Goal: Transaction & Acquisition: Purchase product/service

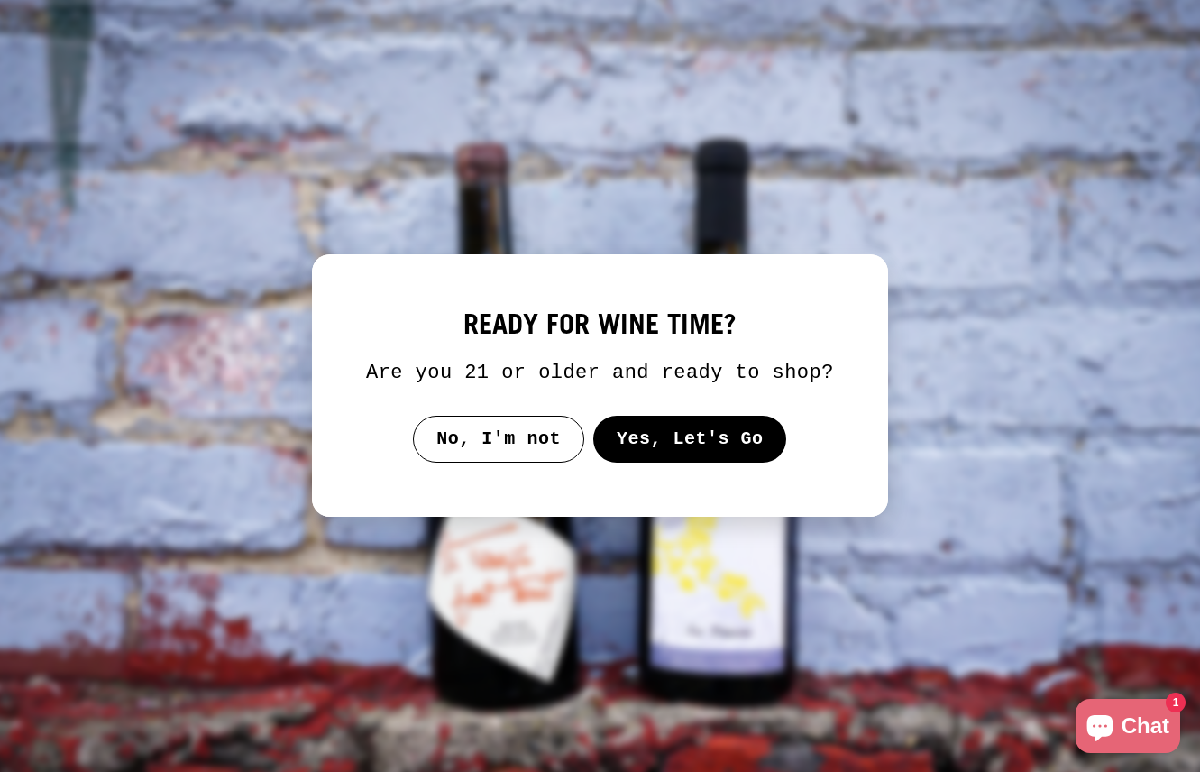
click at [676, 461] on button "Yes, Let's Go" at bounding box center [690, 439] width 194 height 47
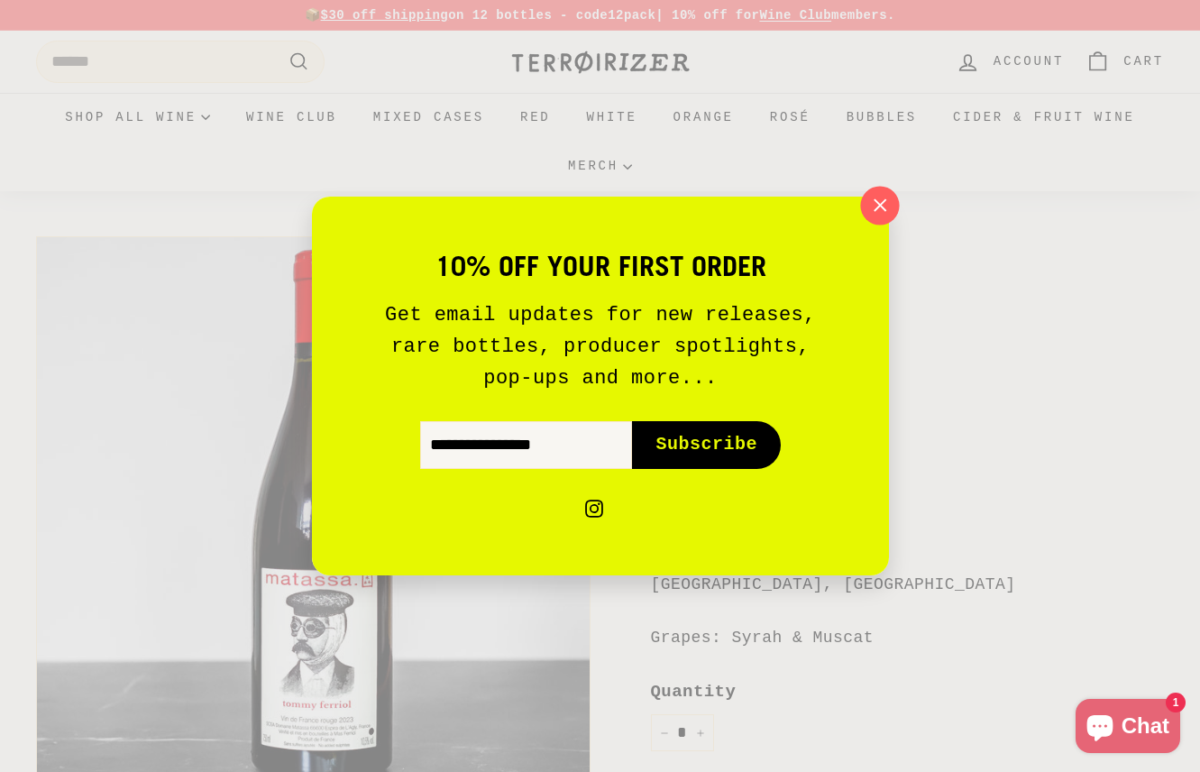
click at [869, 209] on icon "button" at bounding box center [879, 205] width 27 height 27
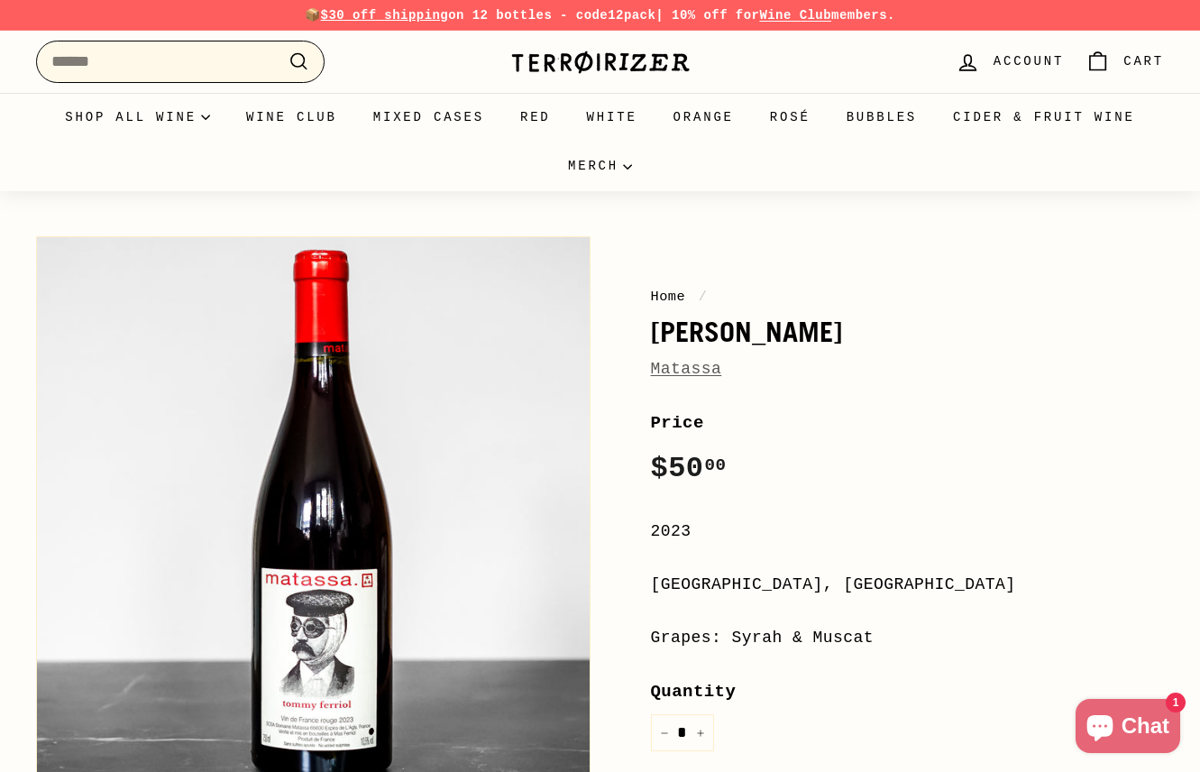
click at [159, 64] on input "Search" at bounding box center [180, 62] width 289 height 42
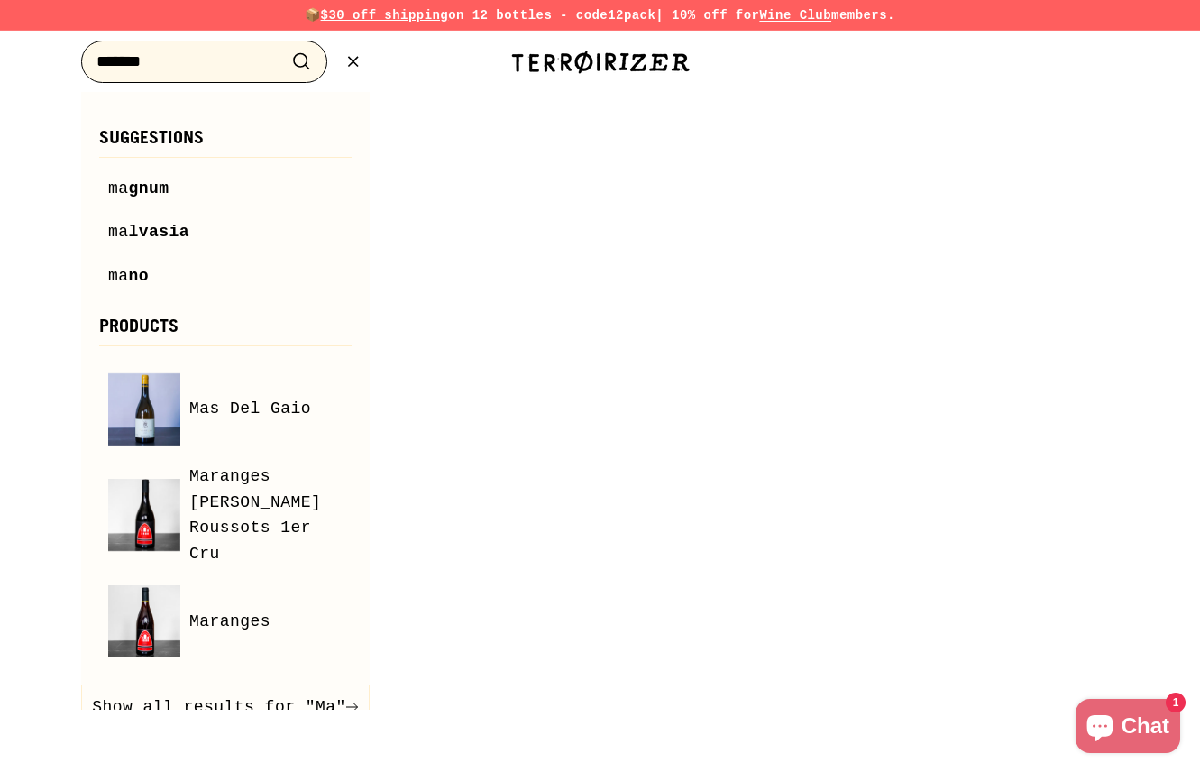
type input "*******"
click at [285, 48] on button ".cls-1{fill:none;stroke:#000;stroke-miterlimit:10;stroke-width:2px} Search" at bounding box center [301, 62] width 33 height 28
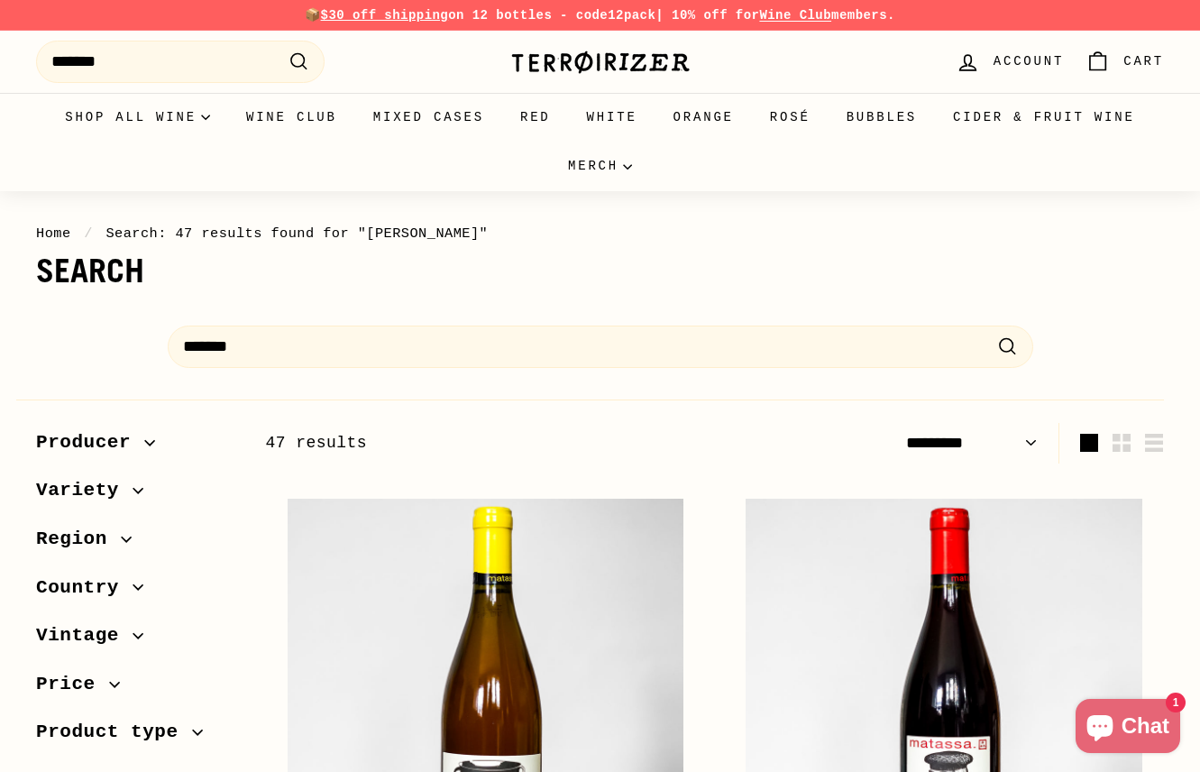
select select "*********"
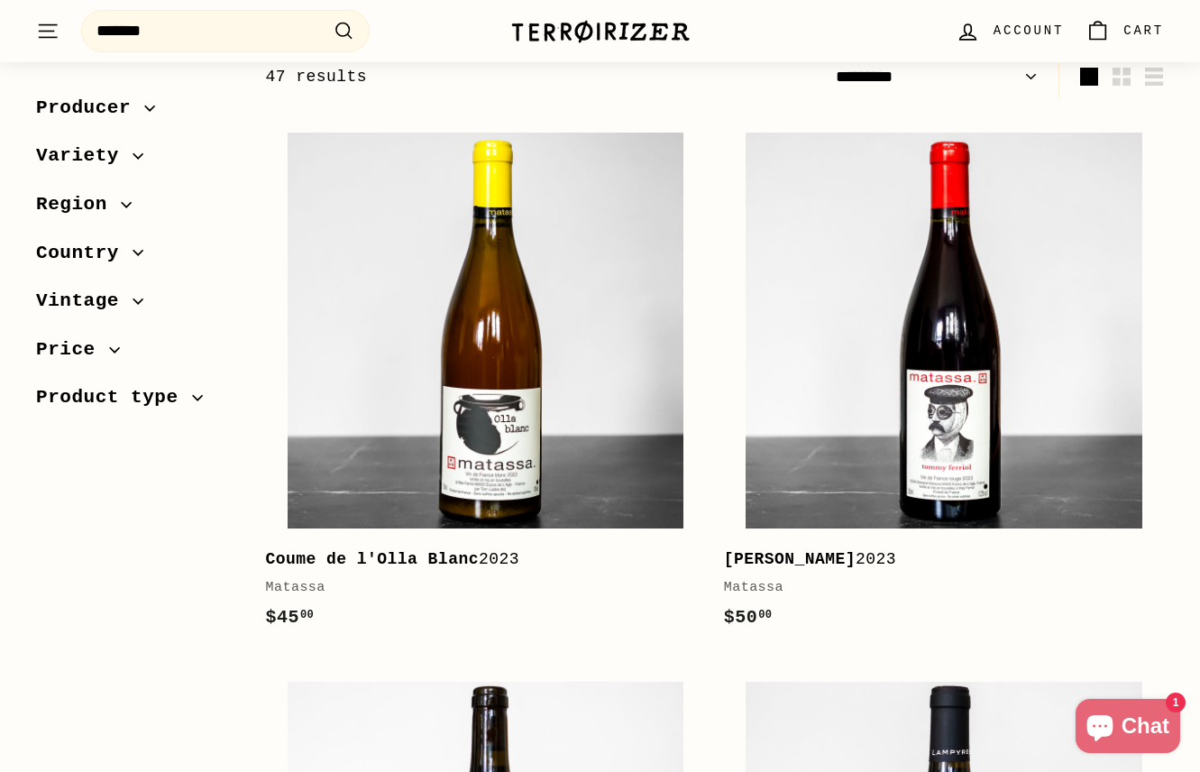
scroll to position [371, 0]
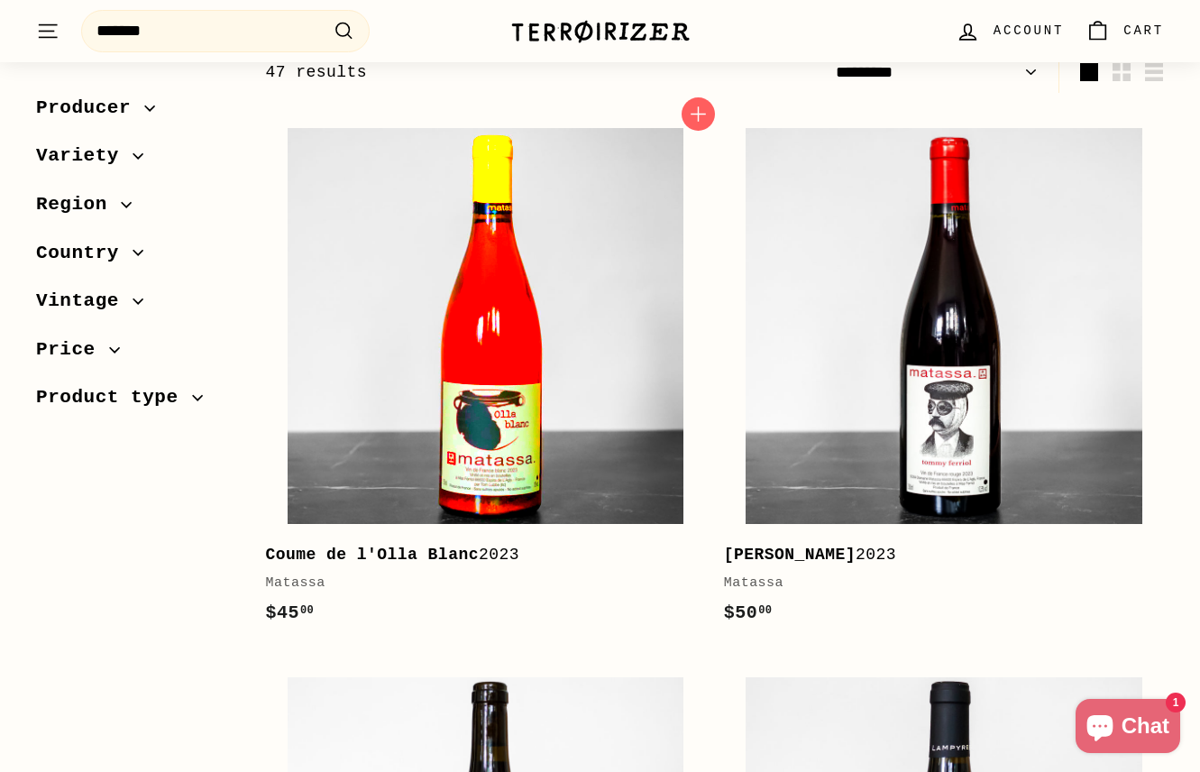
click at [525, 427] on img at bounding box center [486, 326] width 396 height 396
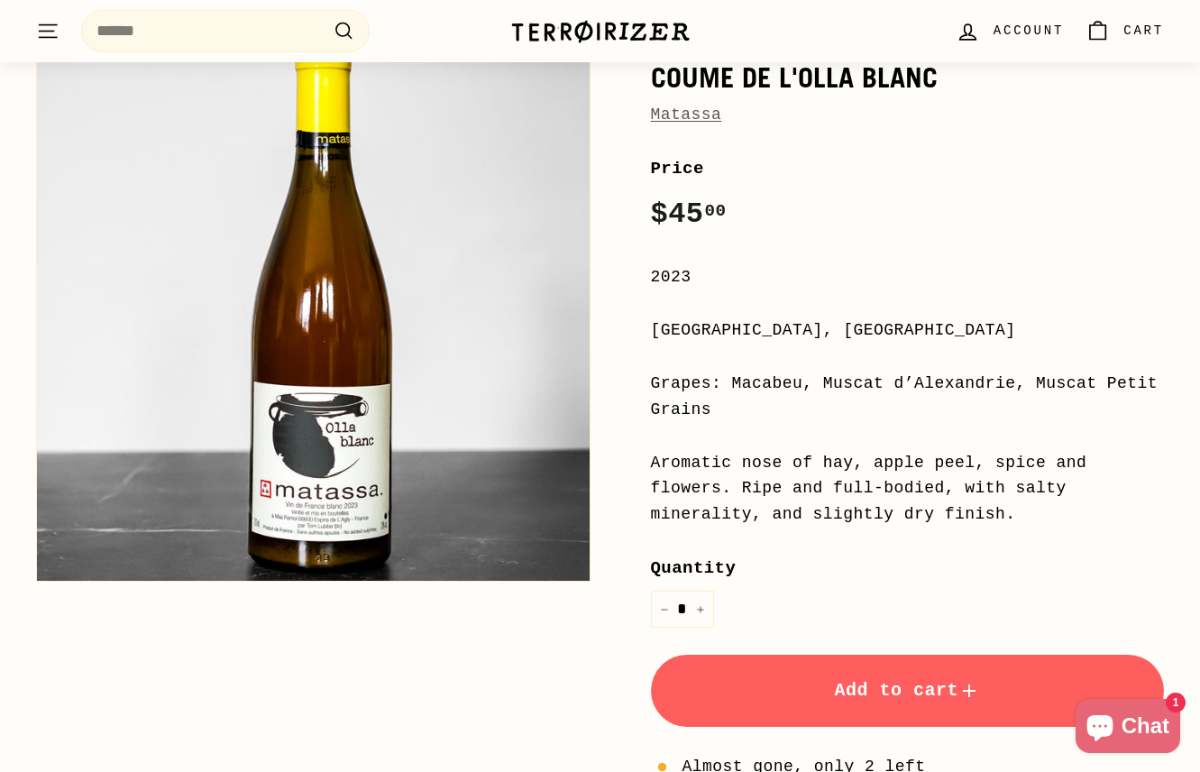
scroll to position [250, 0]
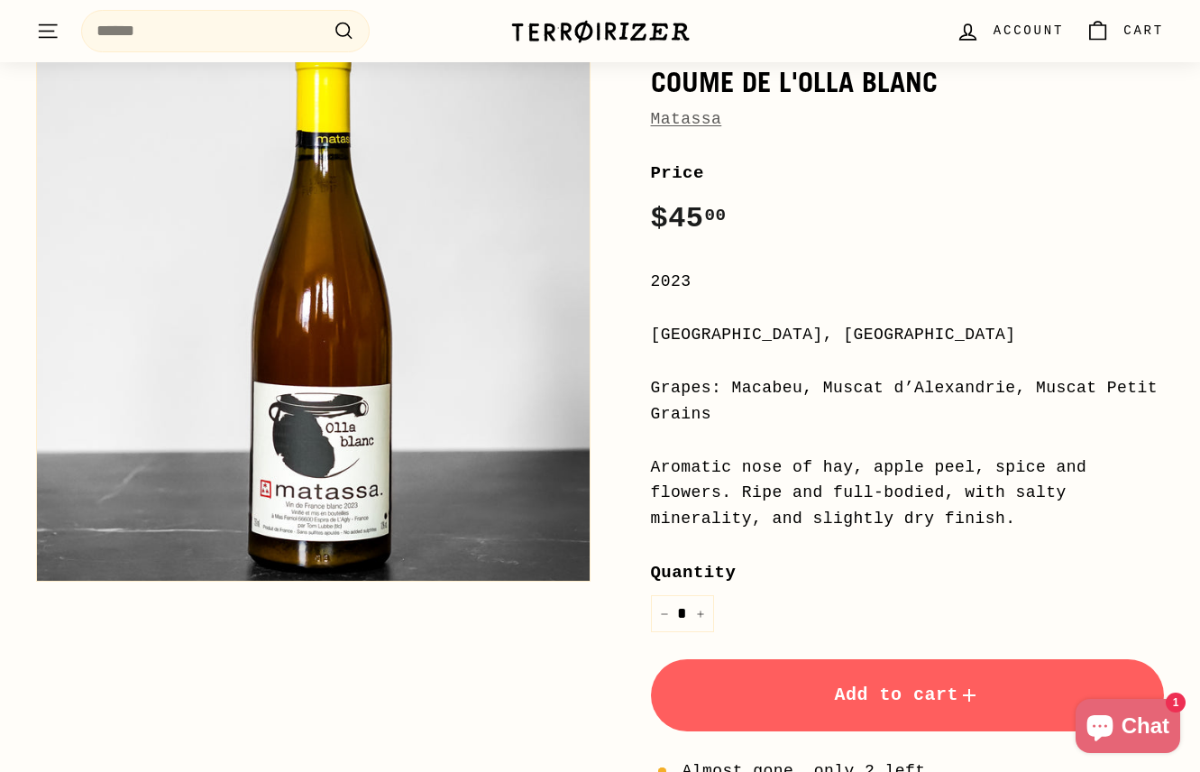
click at [882, 697] on span "Add to cart" at bounding box center [907, 695] width 146 height 21
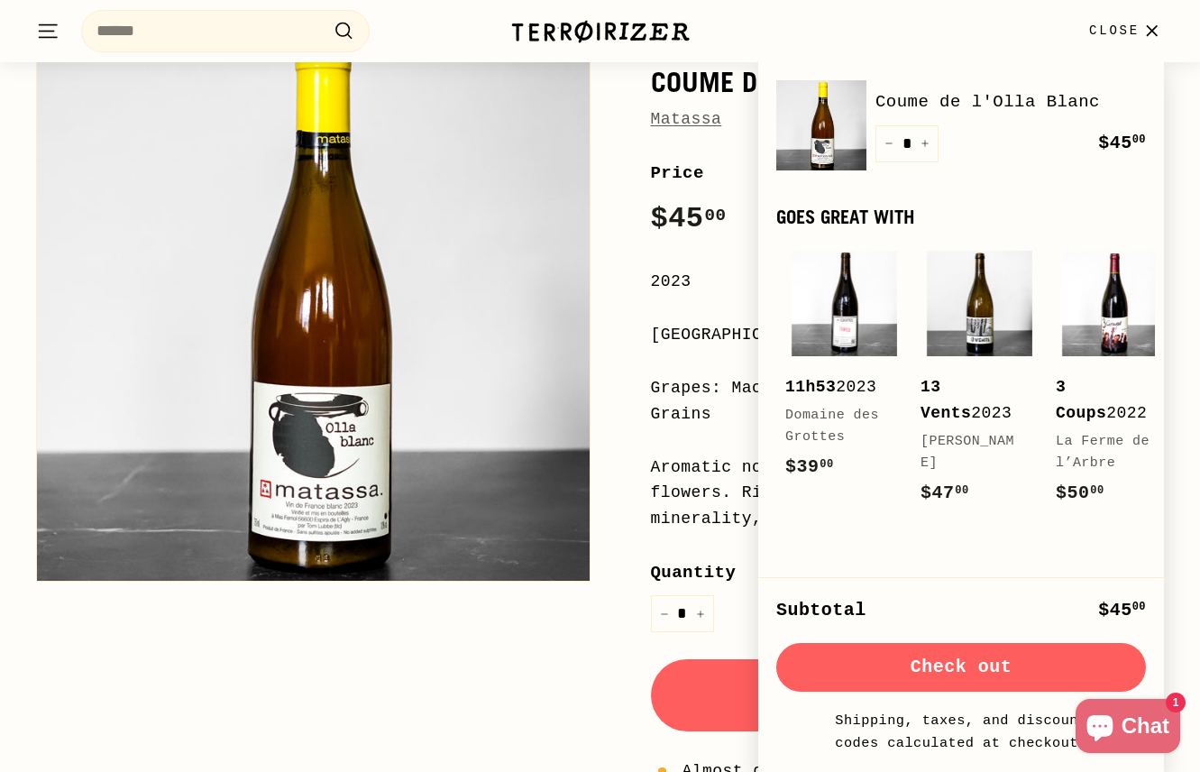
click at [660, 112] on link "Matassa" at bounding box center [686, 119] width 71 height 18
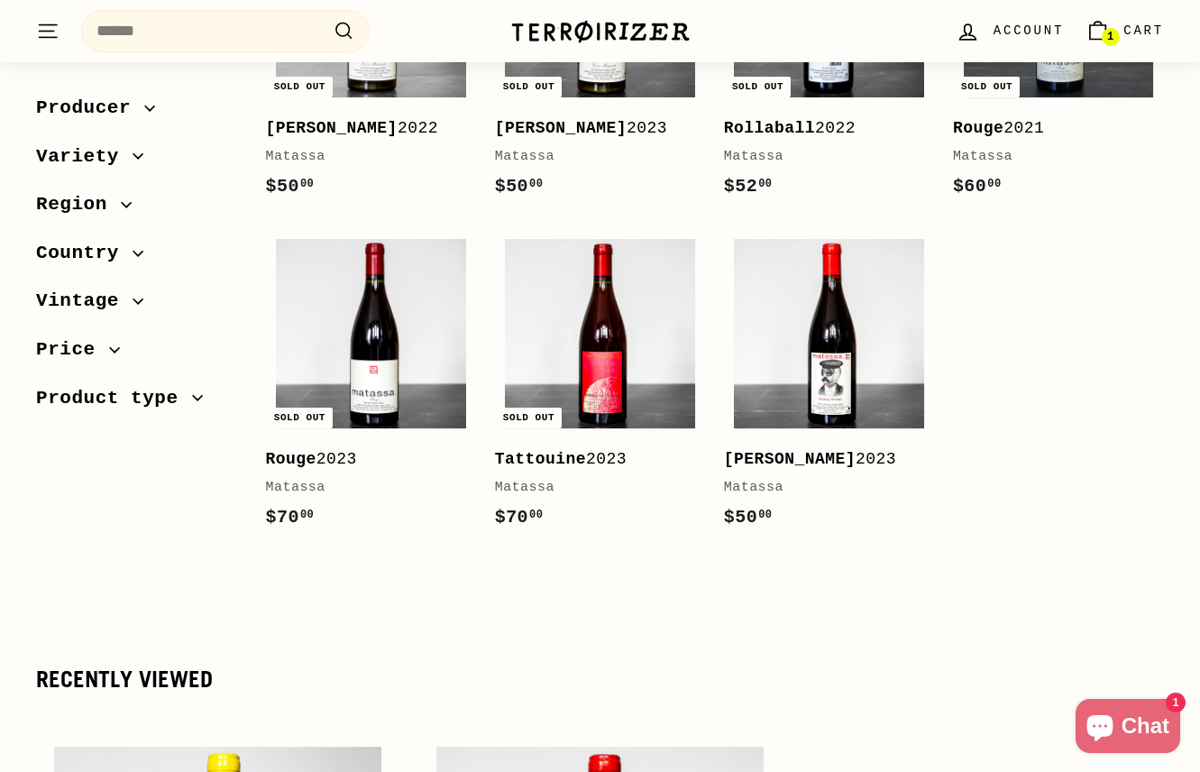
scroll to position [1213, 0]
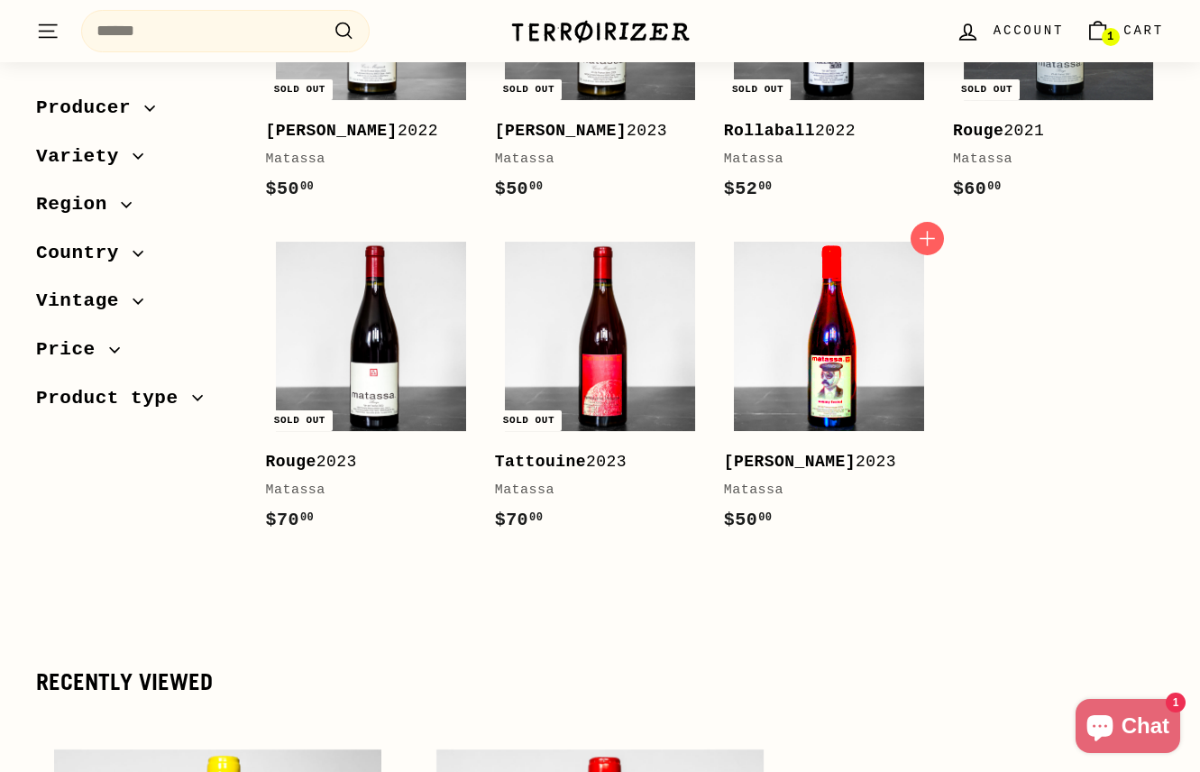
click at [780, 298] on img at bounding box center [829, 337] width 190 height 190
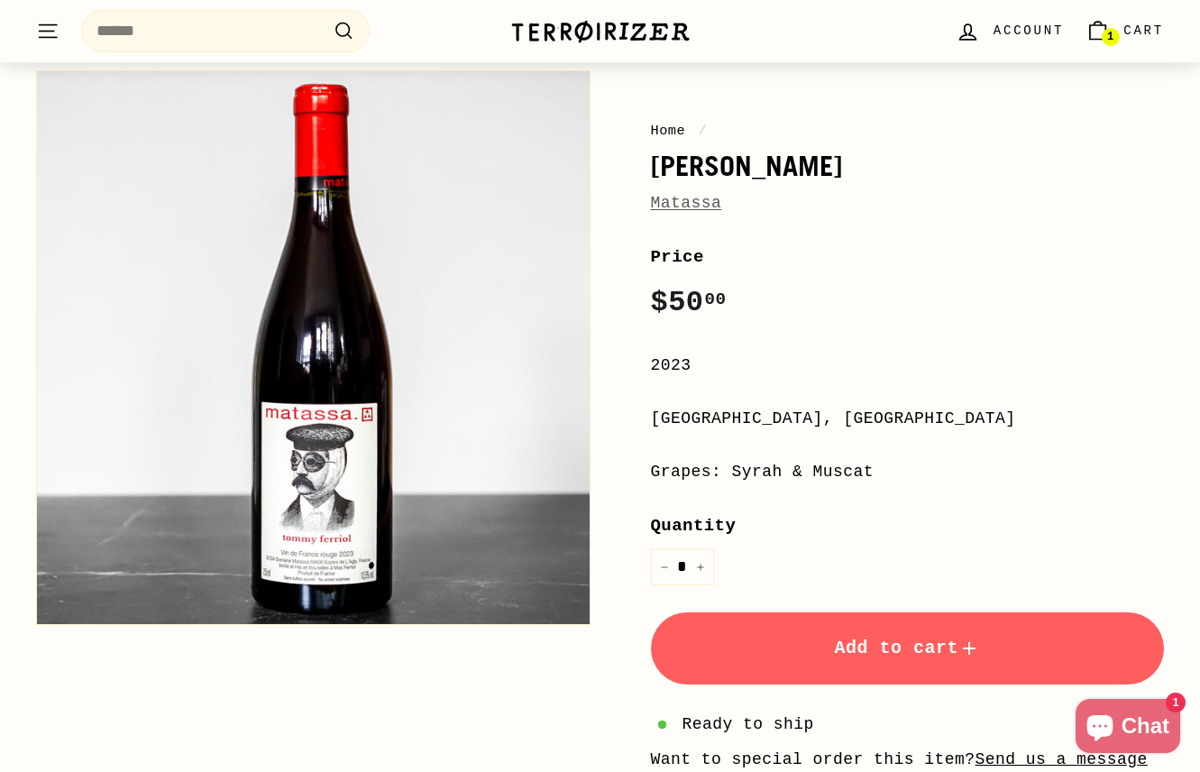
scroll to position [188, 0]
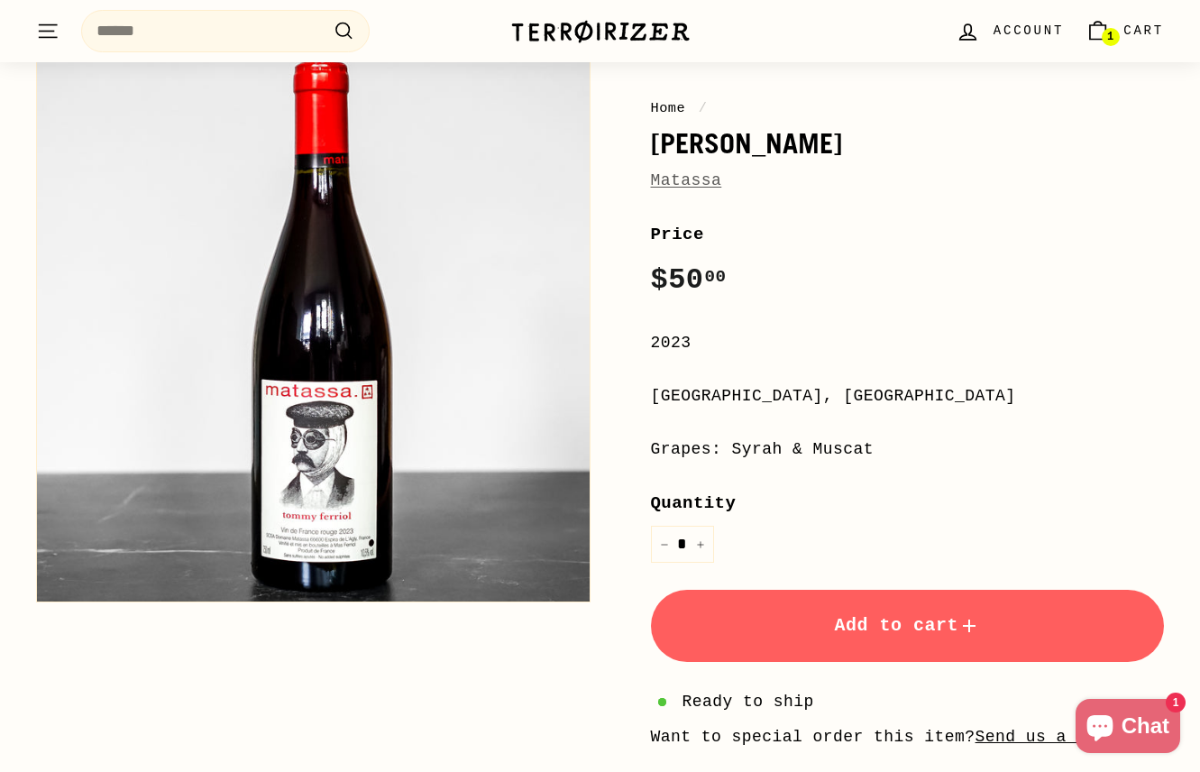
click at [870, 615] on span "Add to cart" at bounding box center [907, 625] width 146 height 21
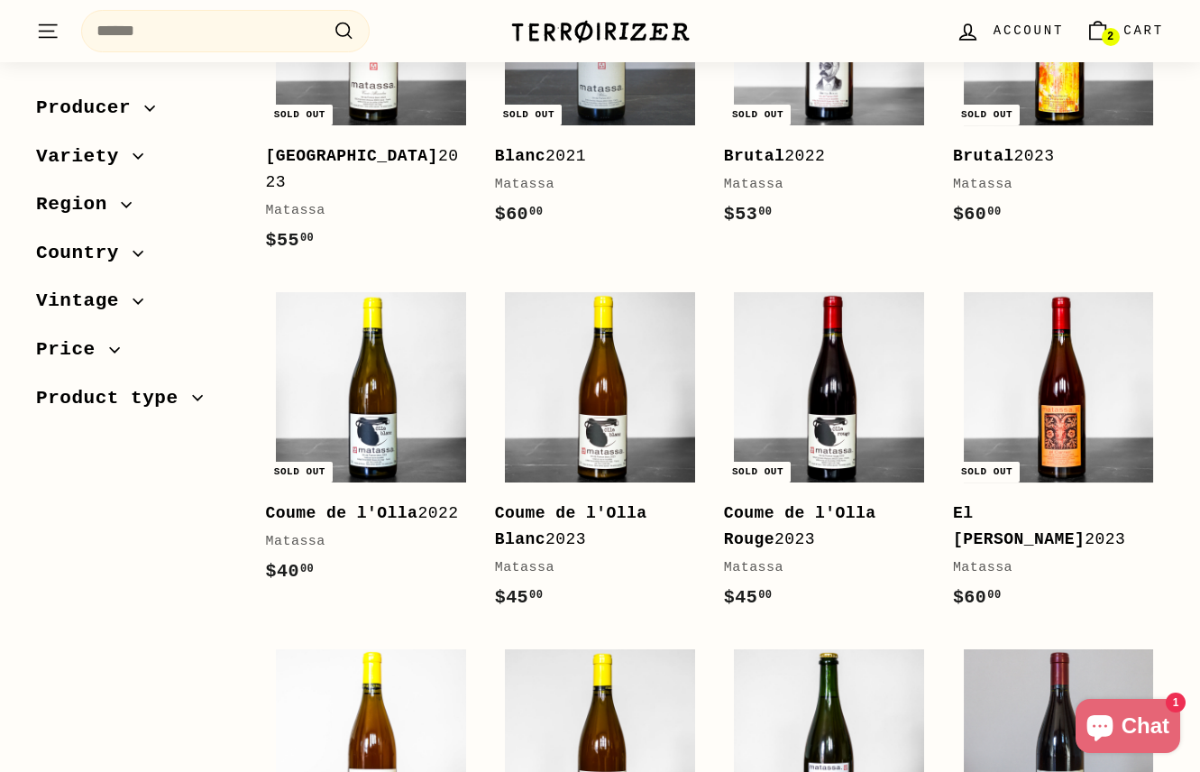
scroll to position [475, 0]
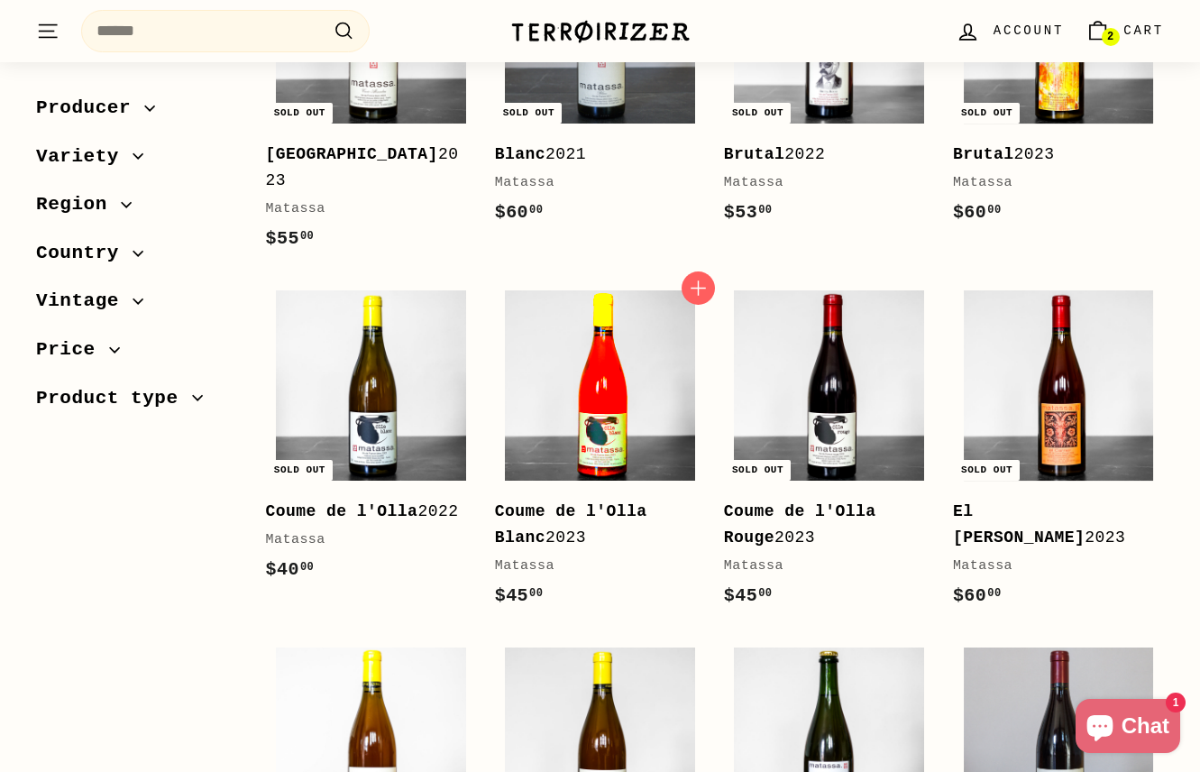
click at [616, 400] on img at bounding box center [600, 385] width 190 height 190
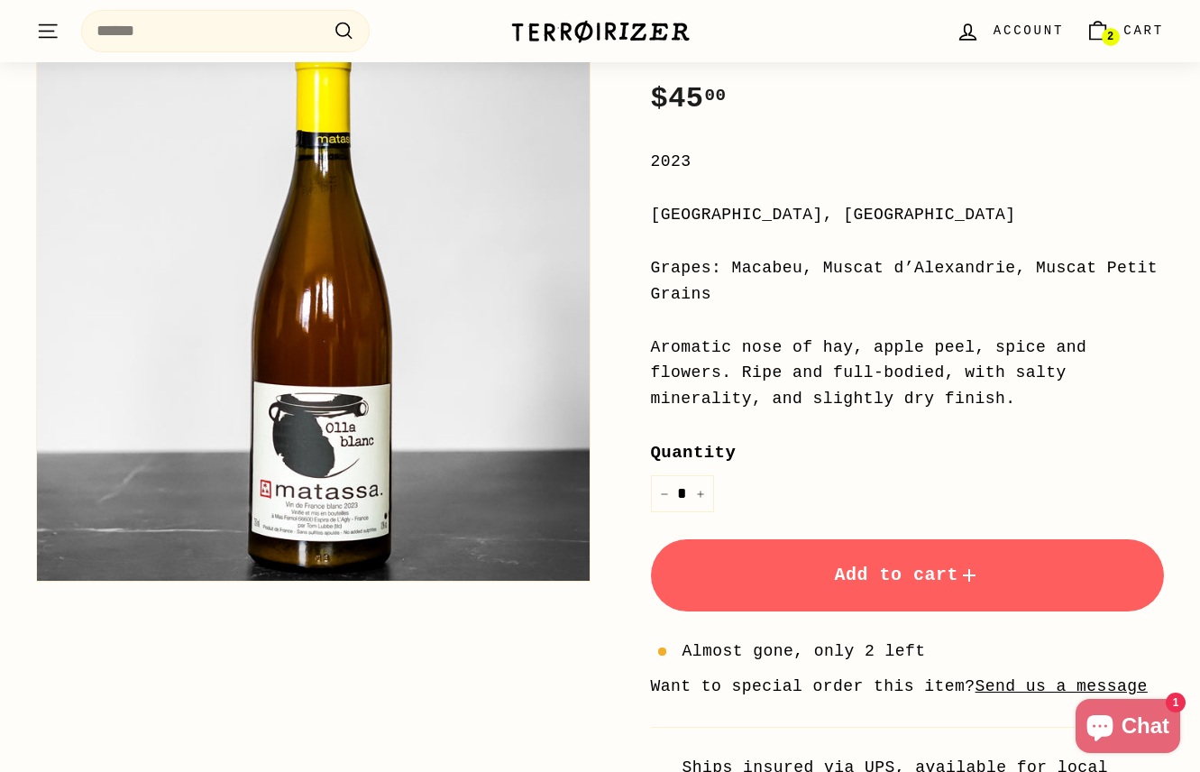
scroll to position [372, 0]
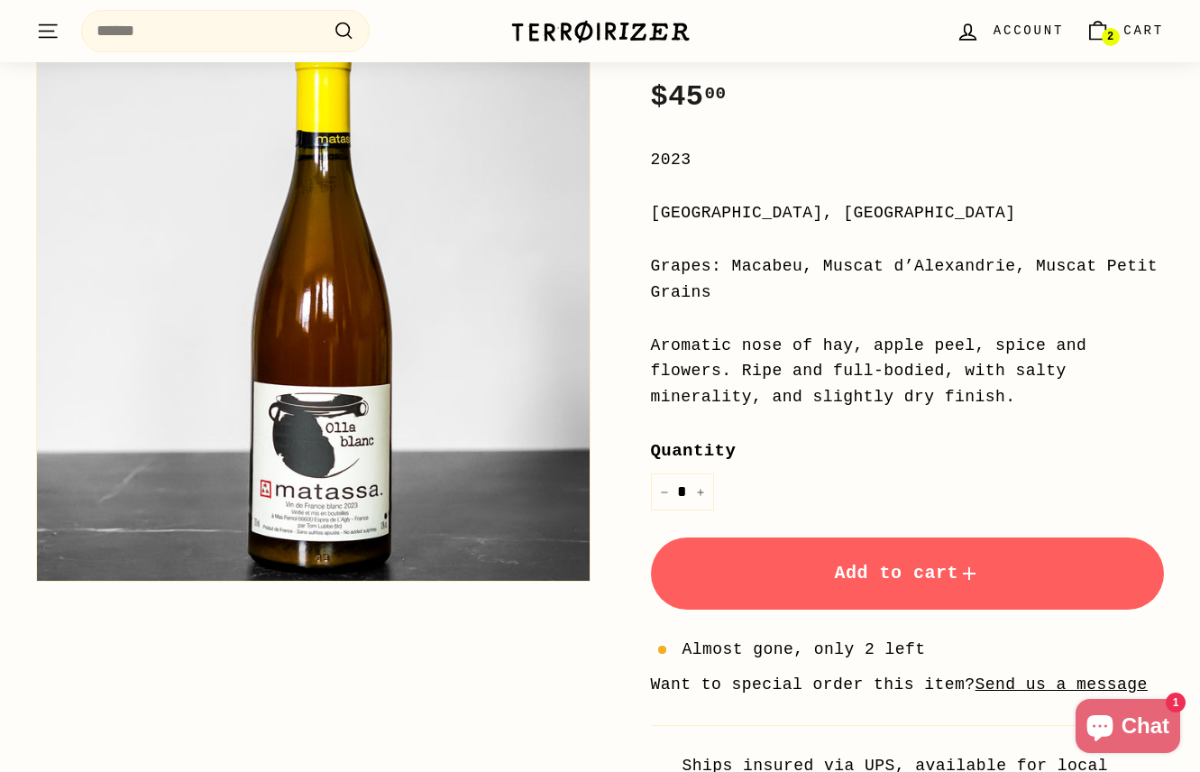
click at [853, 575] on span "Add to cart" at bounding box center [907, 573] width 146 height 21
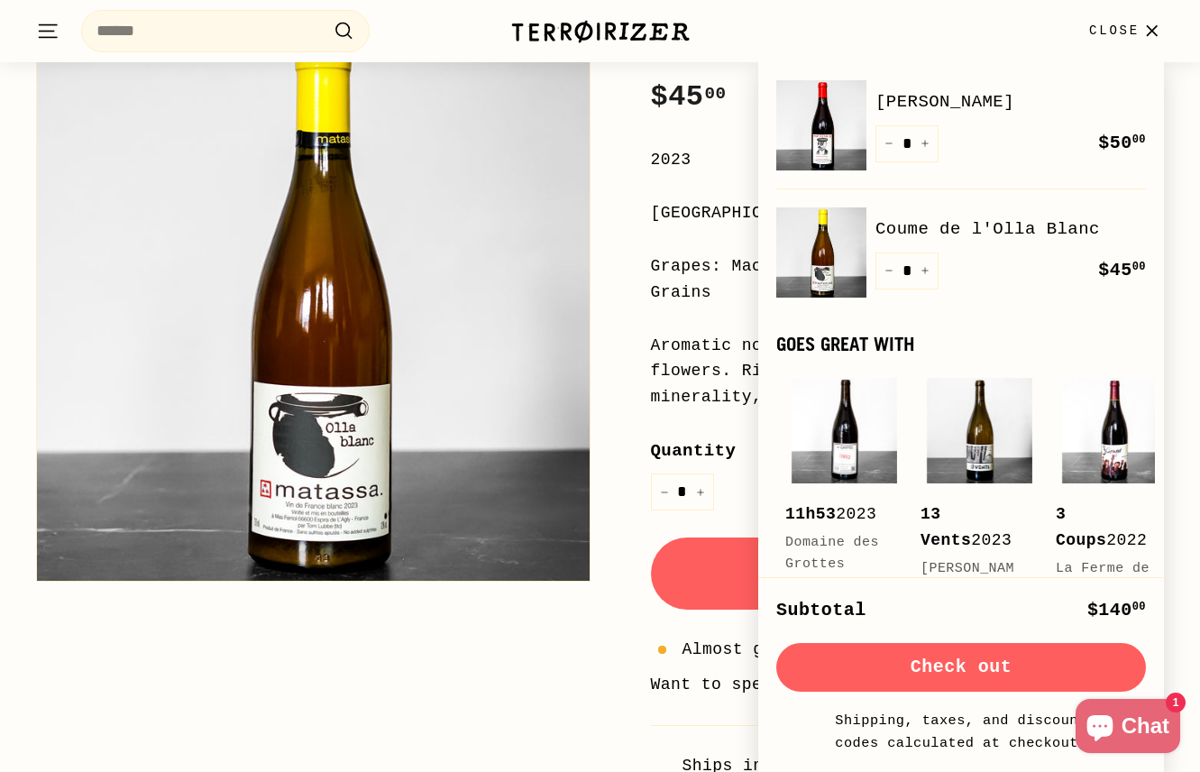
click at [149, 154] on button "Zoom" at bounding box center [313, 304] width 553 height 553
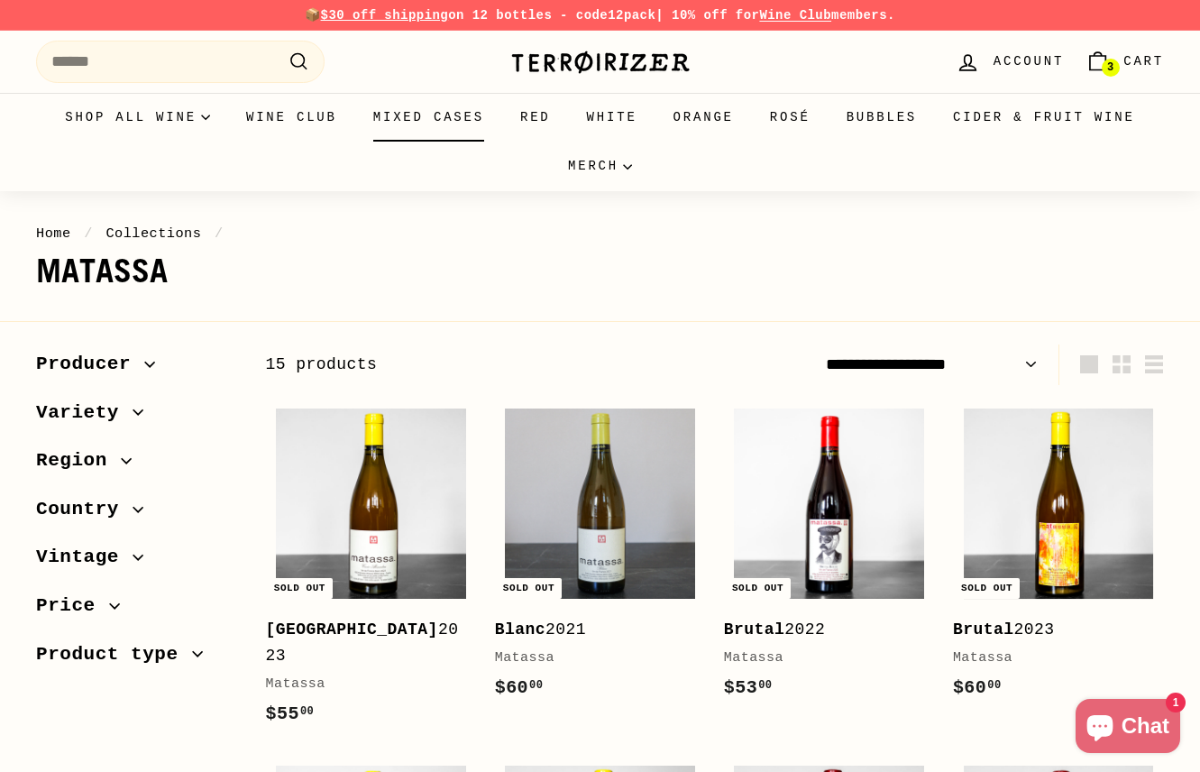
click at [418, 122] on link "Mixed Cases" at bounding box center [428, 117] width 147 height 49
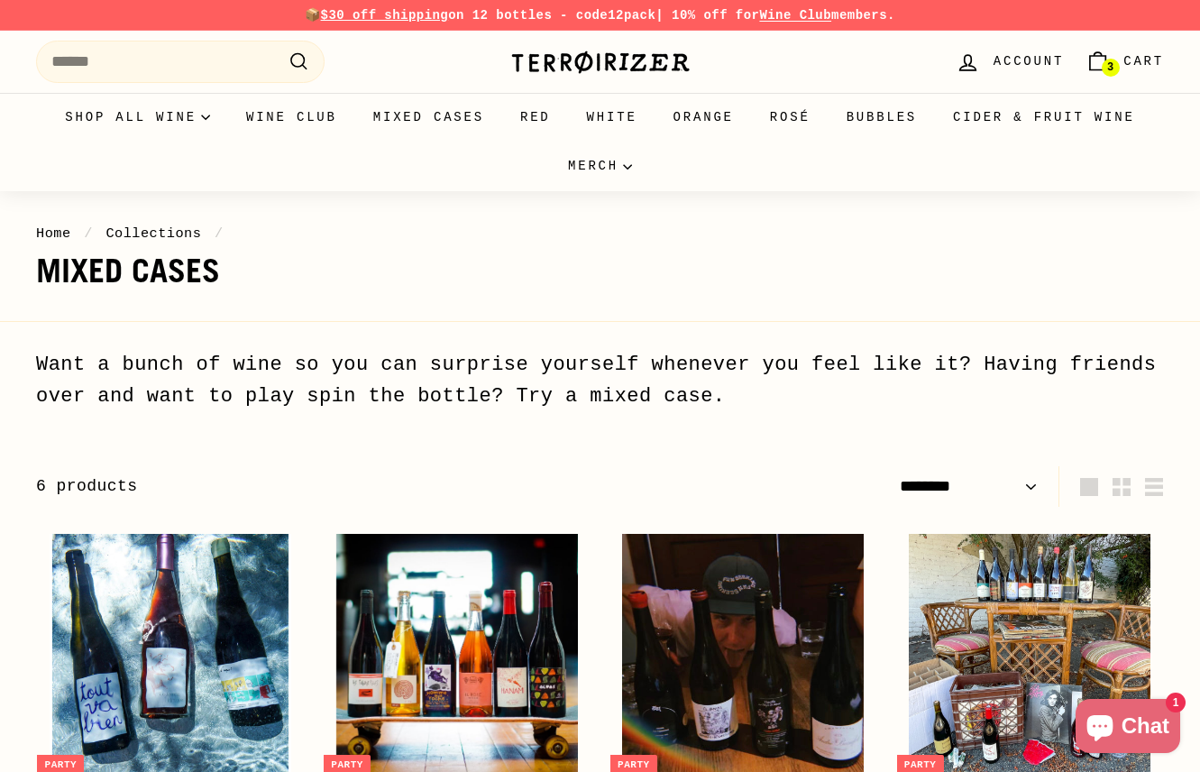
select select "******"
click at [520, 111] on link "Red" at bounding box center [535, 117] width 67 height 49
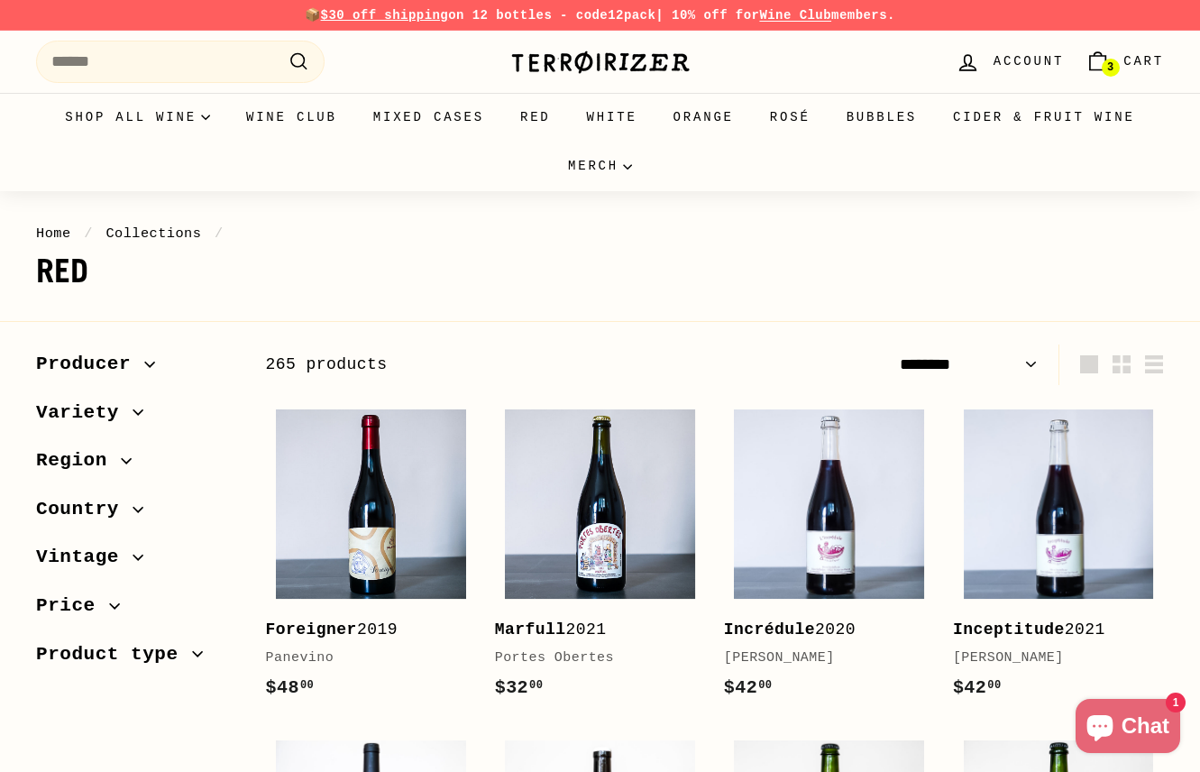
select select "******"
click at [141, 406] on span "Variety" at bounding box center [136, 413] width 201 height 31
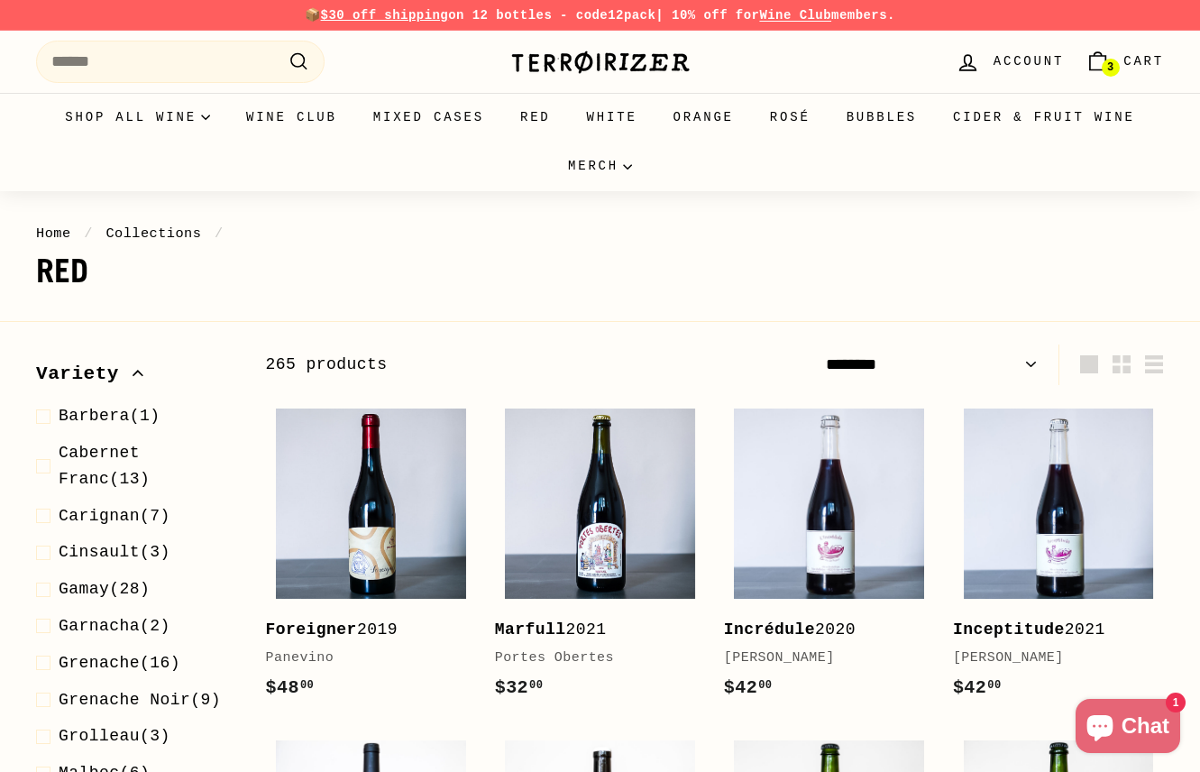
scroll to position [14, 0]
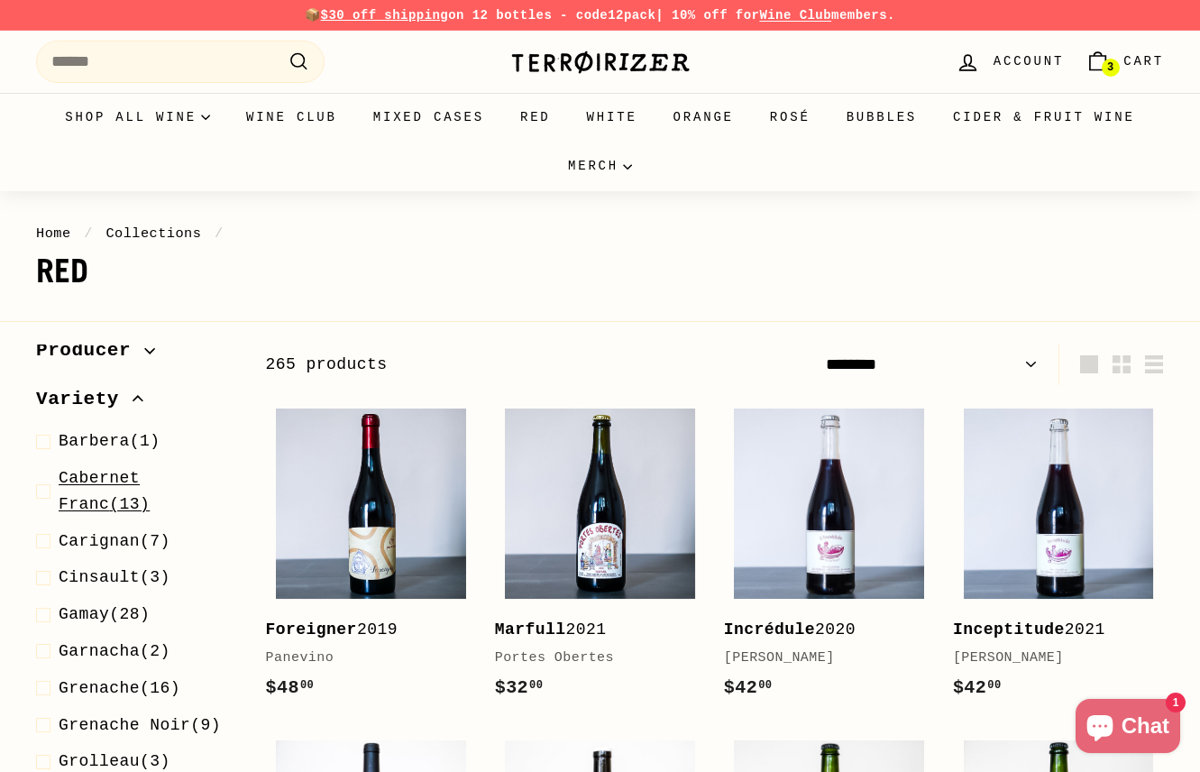
click at [140, 476] on span "Cabernet Franc" at bounding box center [99, 491] width 81 height 44
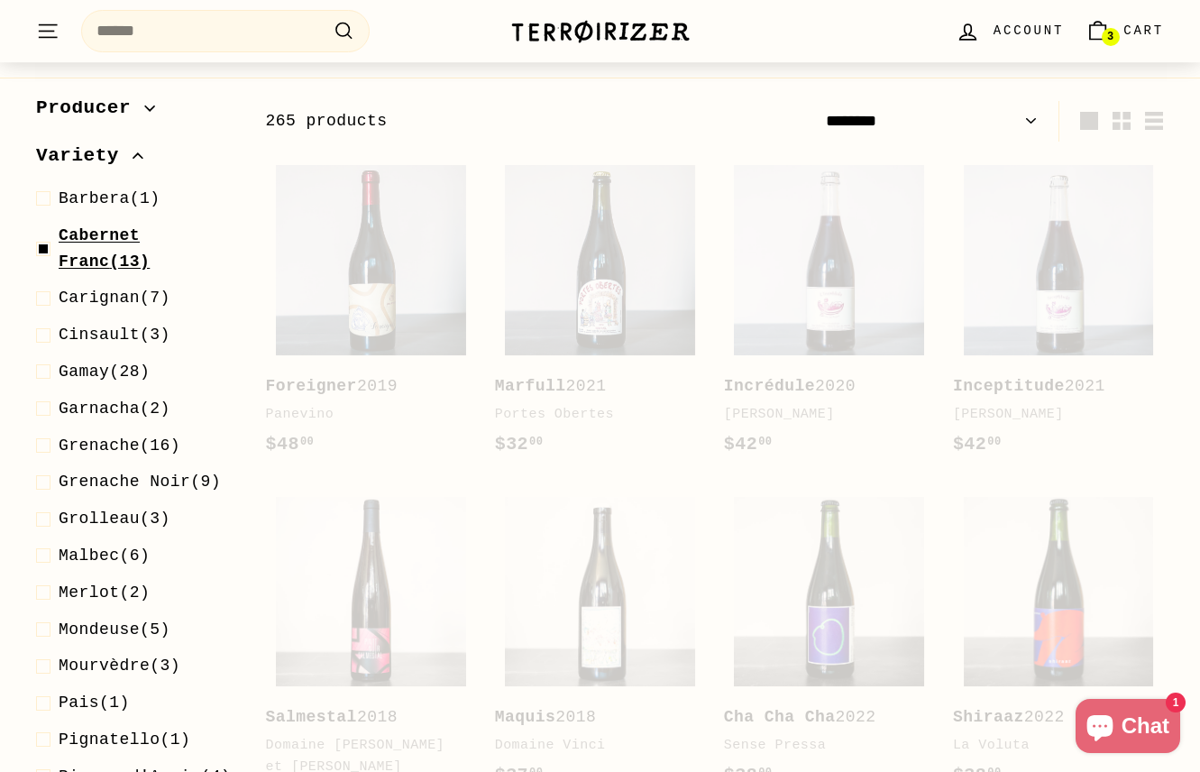
scroll to position [273, 0]
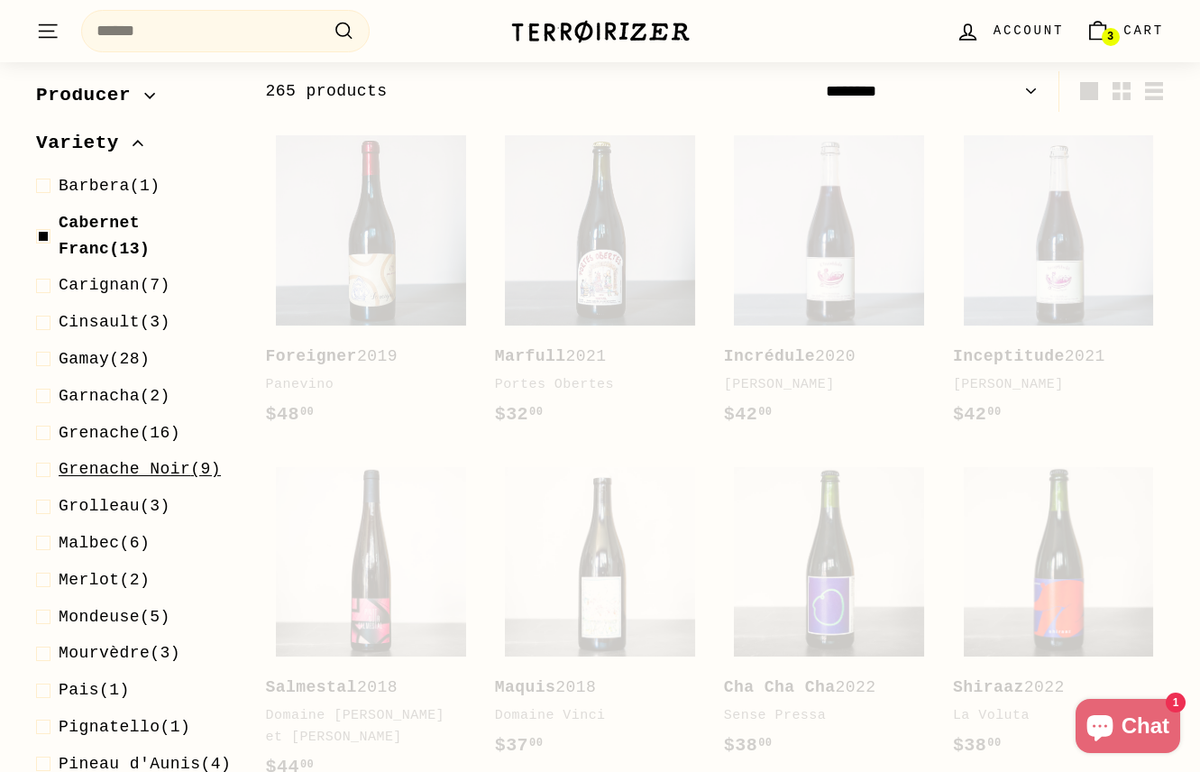
select select "******"
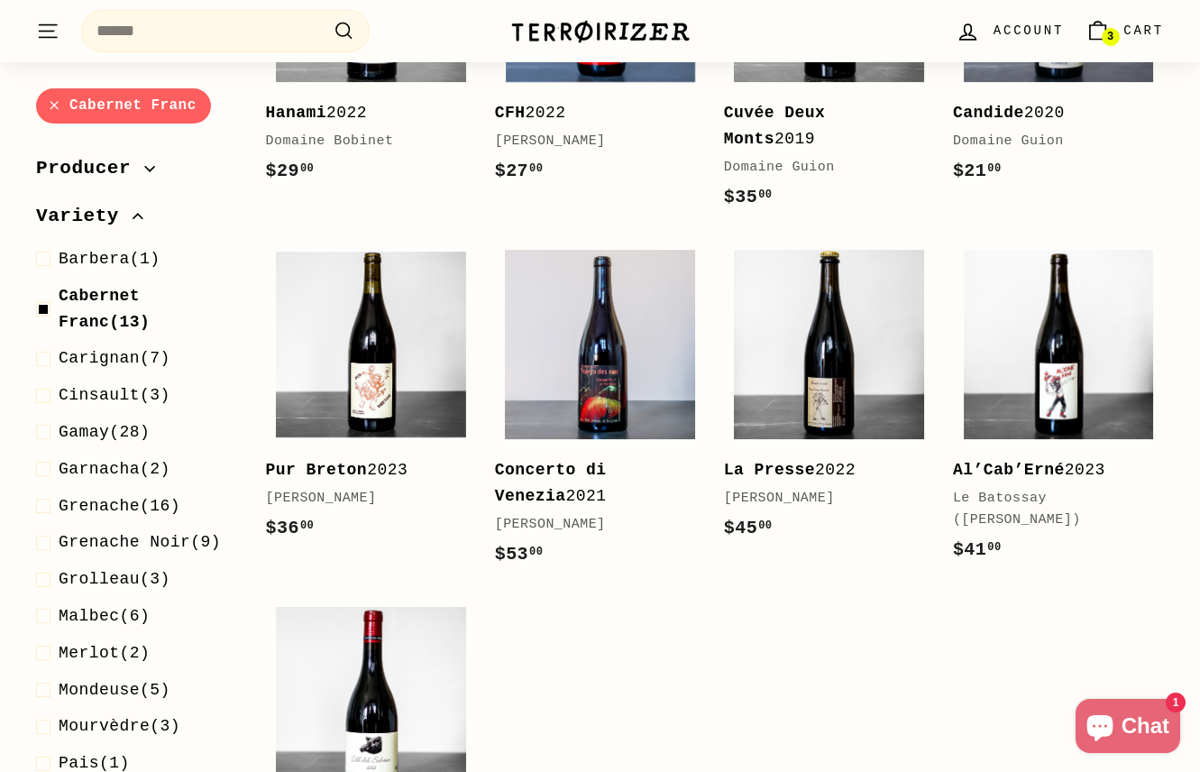
scroll to position [887, 0]
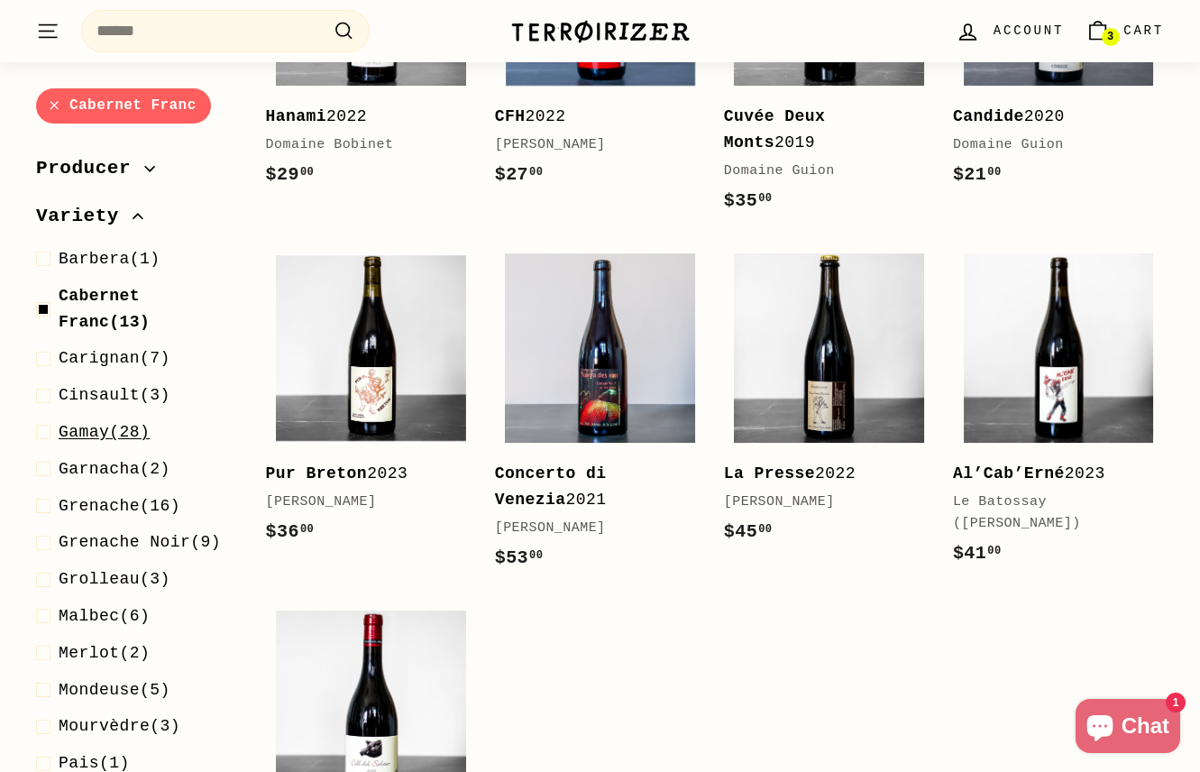
click at [81, 428] on span "Gamay" at bounding box center [84, 432] width 51 height 18
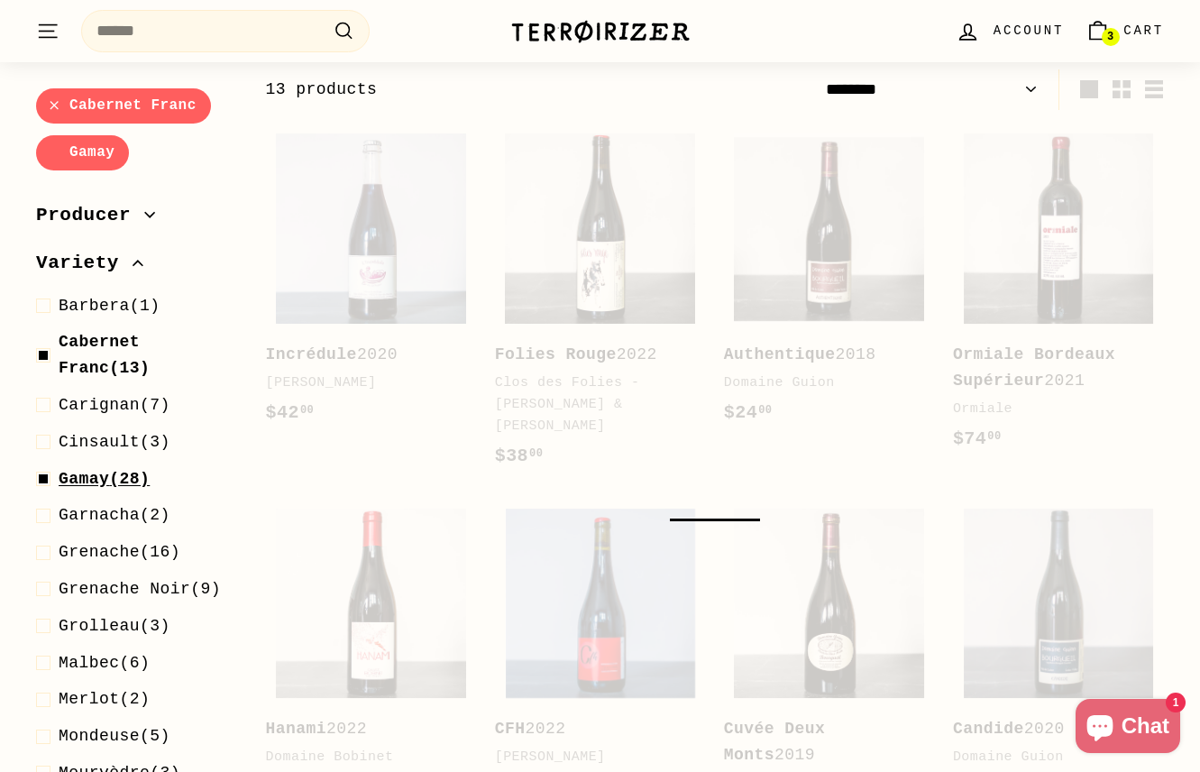
scroll to position [273, 0]
select select "******"
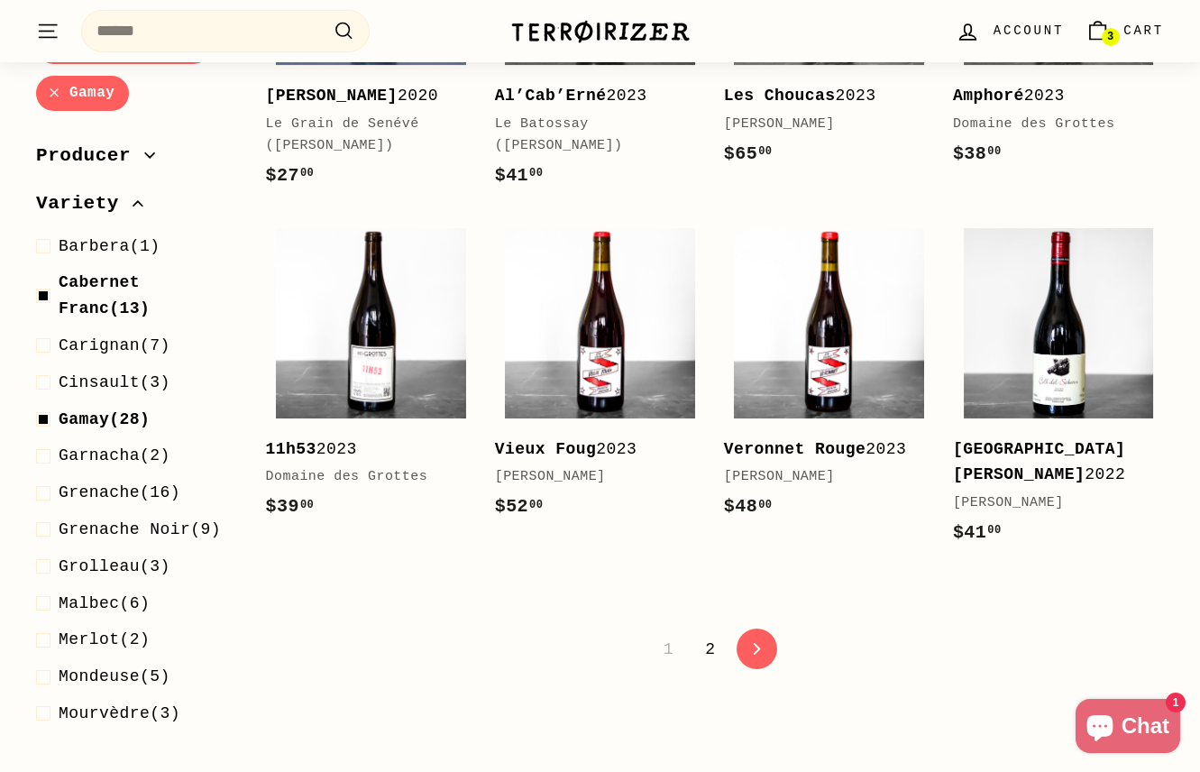
scroll to position [3444, 0]
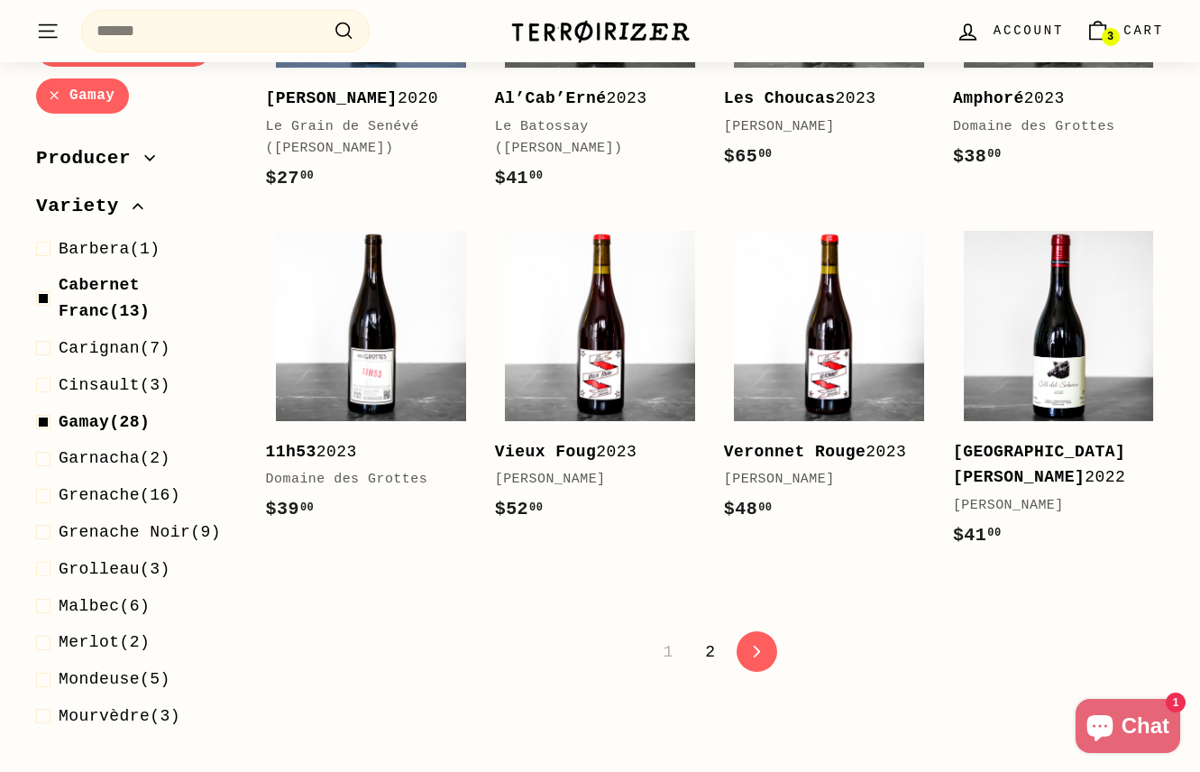
click at [1133, 26] on span "Cart" at bounding box center [1144, 31] width 41 height 20
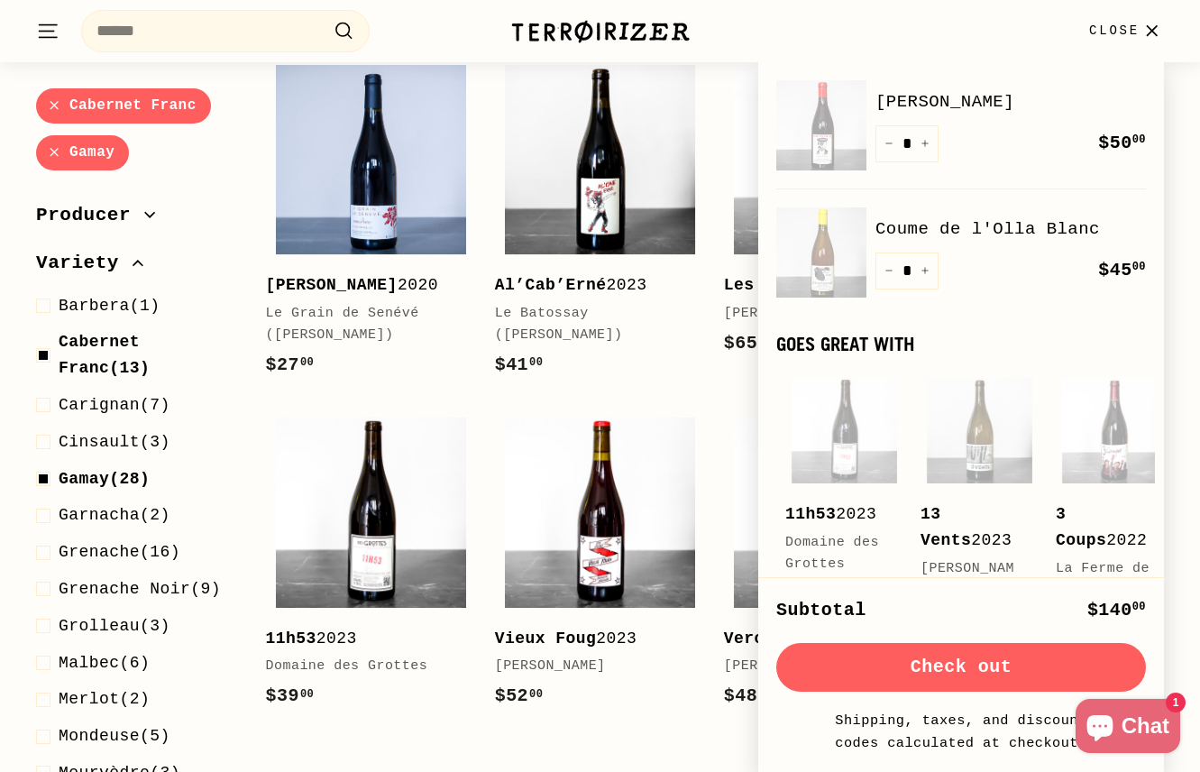
scroll to position [3256, 0]
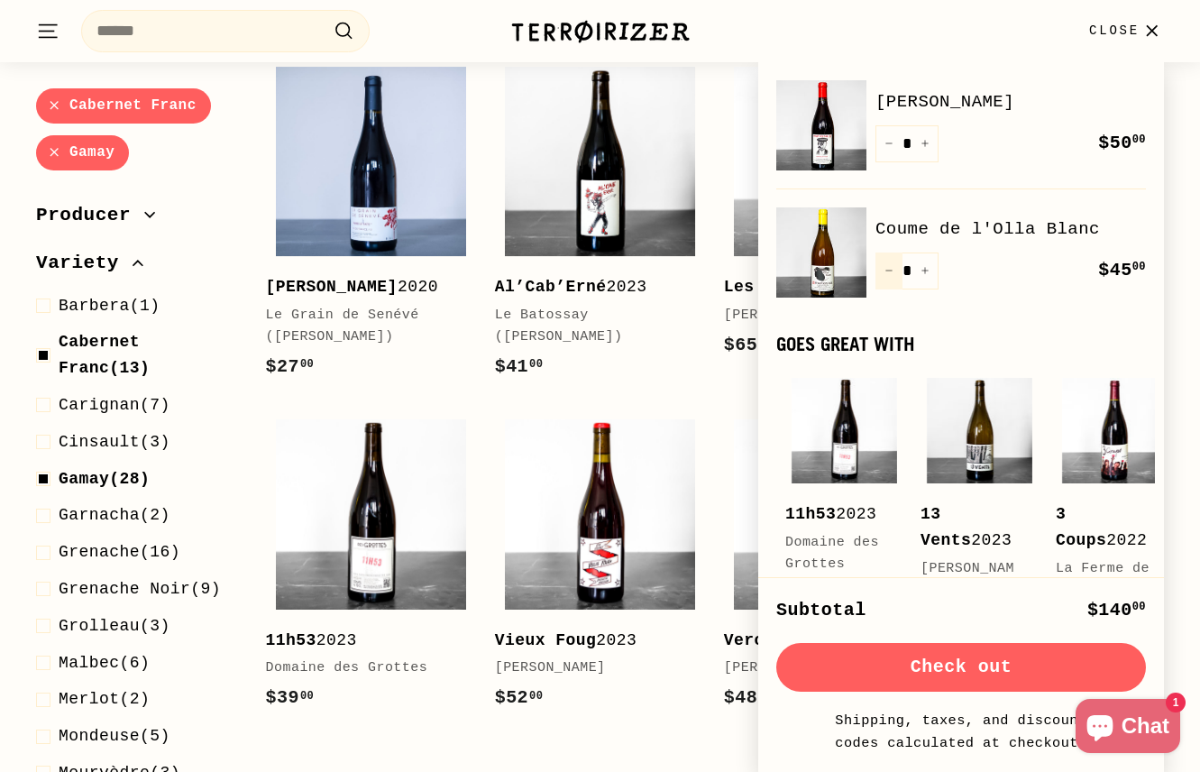
click at [888, 271] on icon "Reduce item quantity by one" at bounding box center [889, 270] width 9 height 9
type input "*"
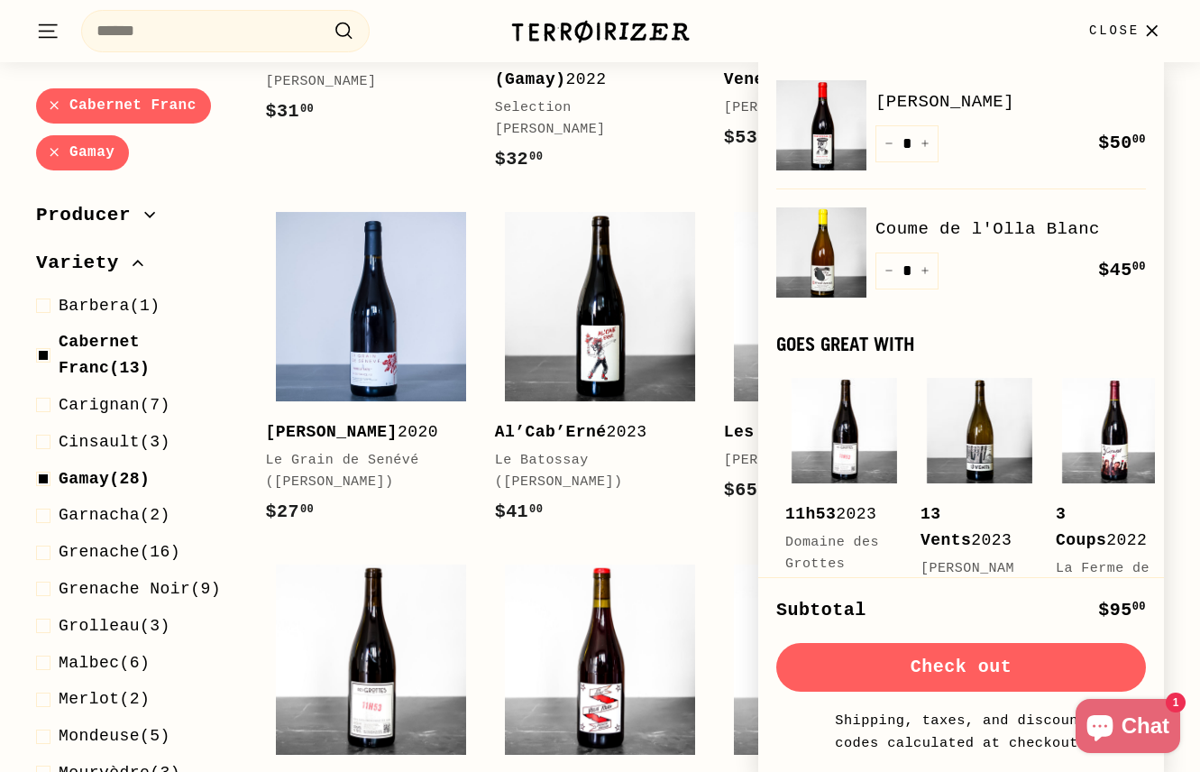
scroll to position [3108, 0]
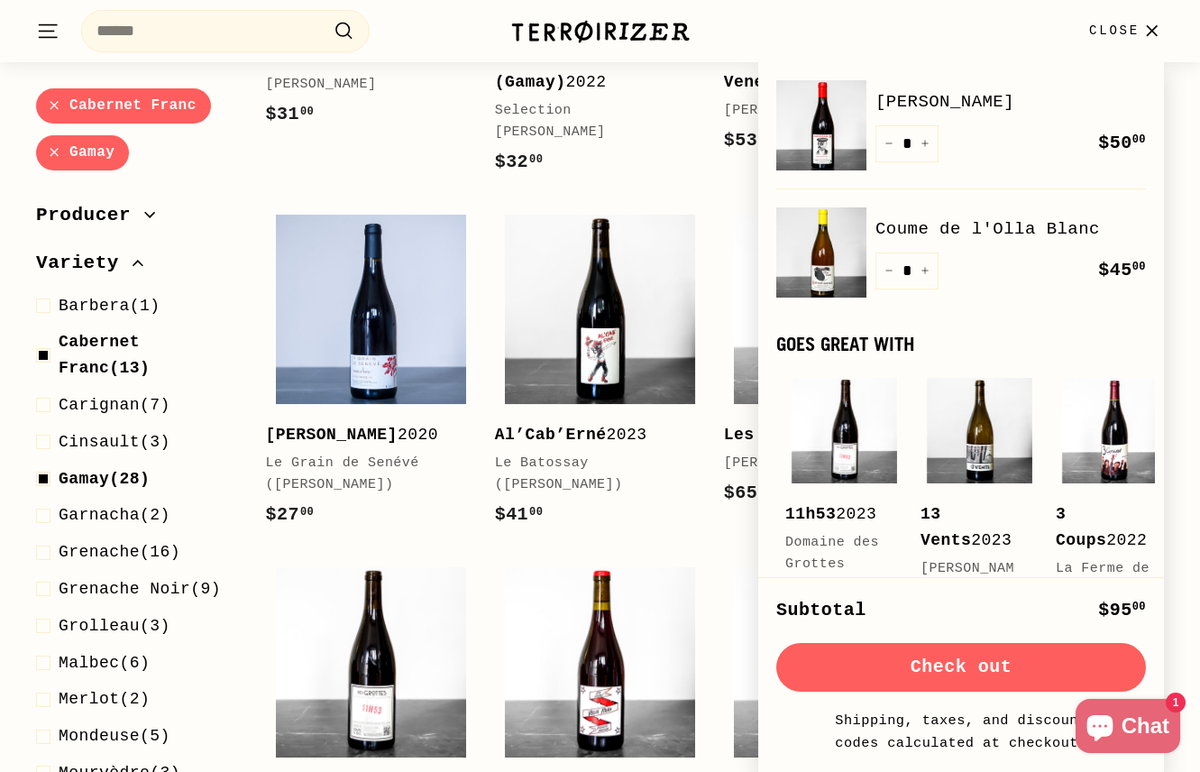
click at [51, 151] on link "Gamay" at bounding box center [82, 152] width 93 height 35
select select "******"
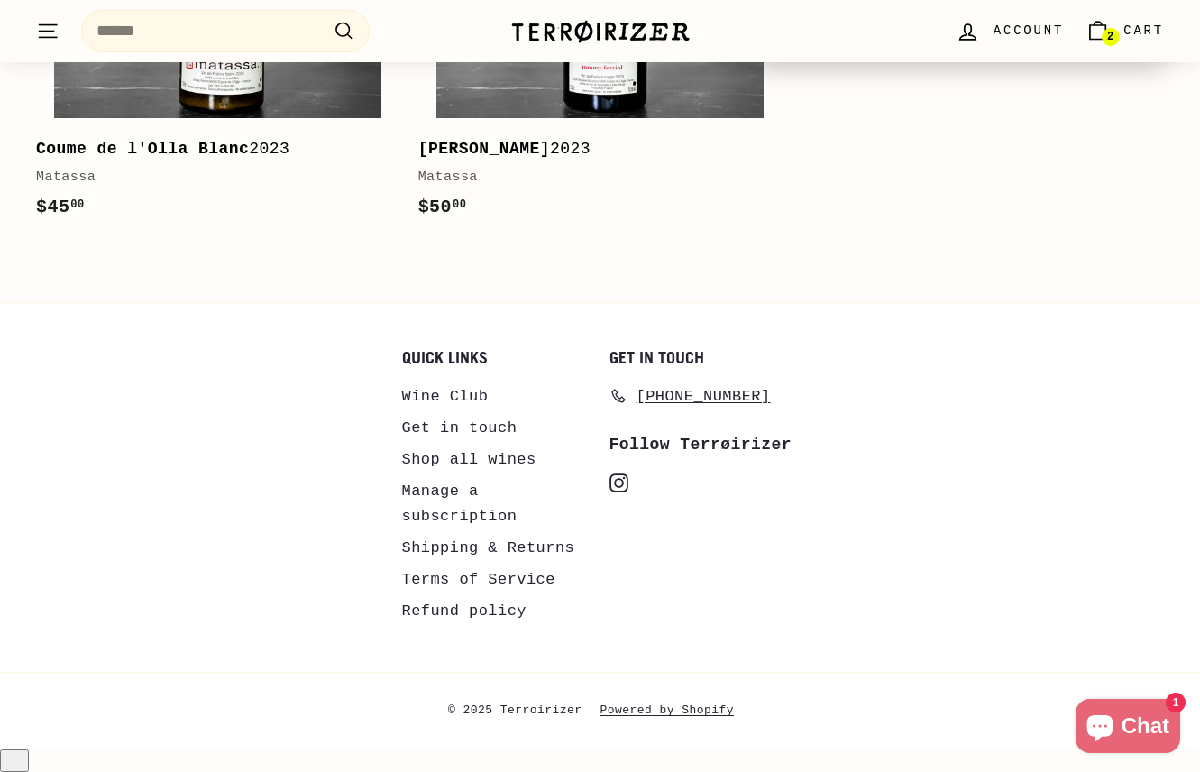
scroll to position [273, 0]
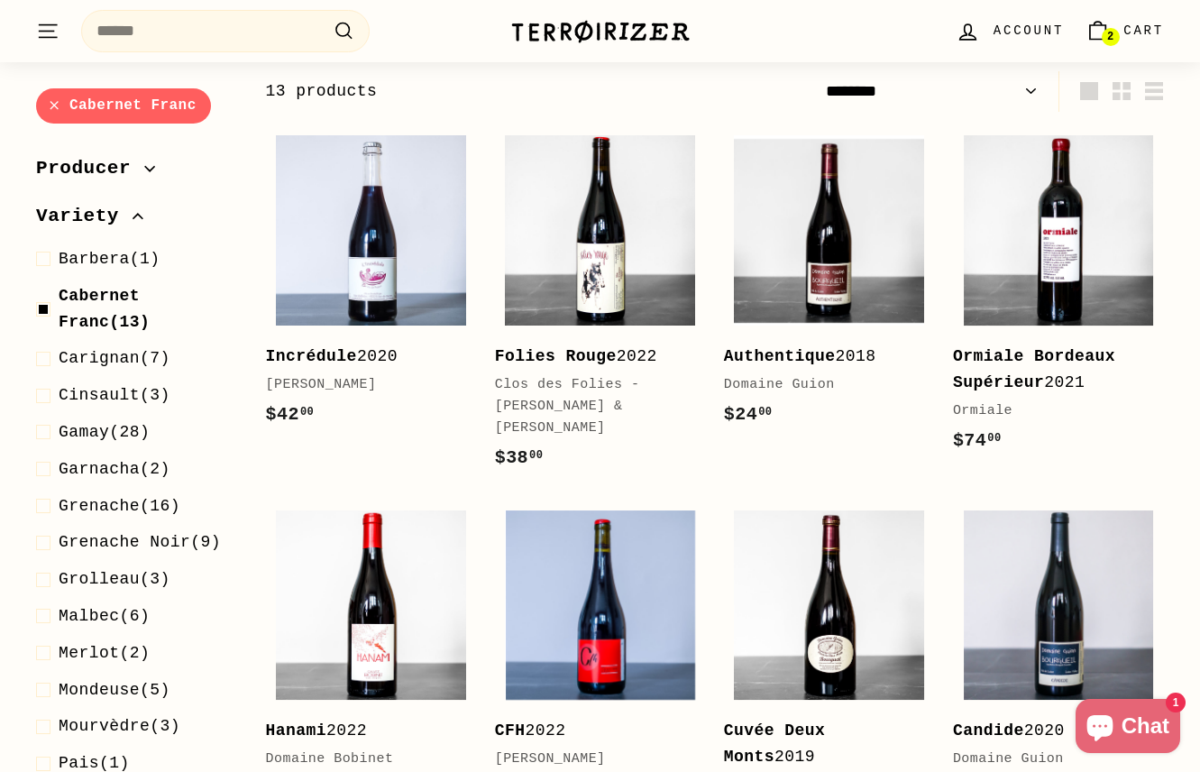
click at [51, 104] on link "Cabernet Franc" at bounding box center [123, 105] width 175 height 35
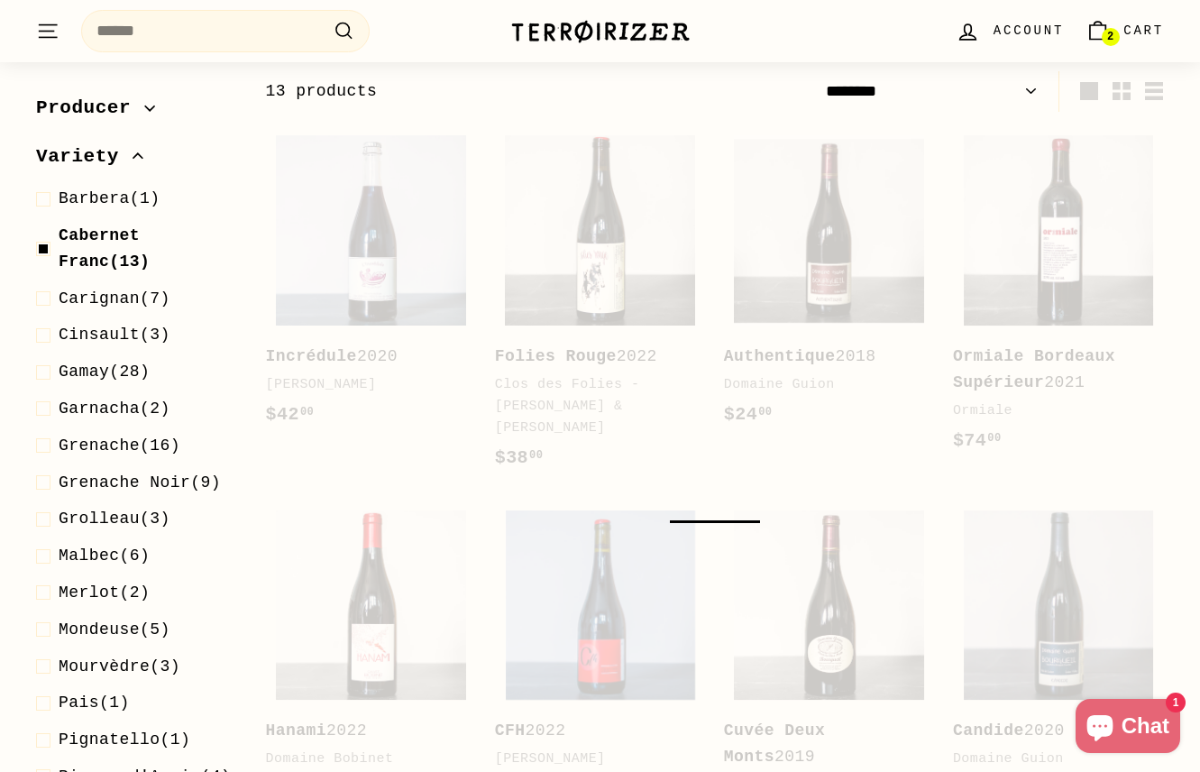
select select "******"
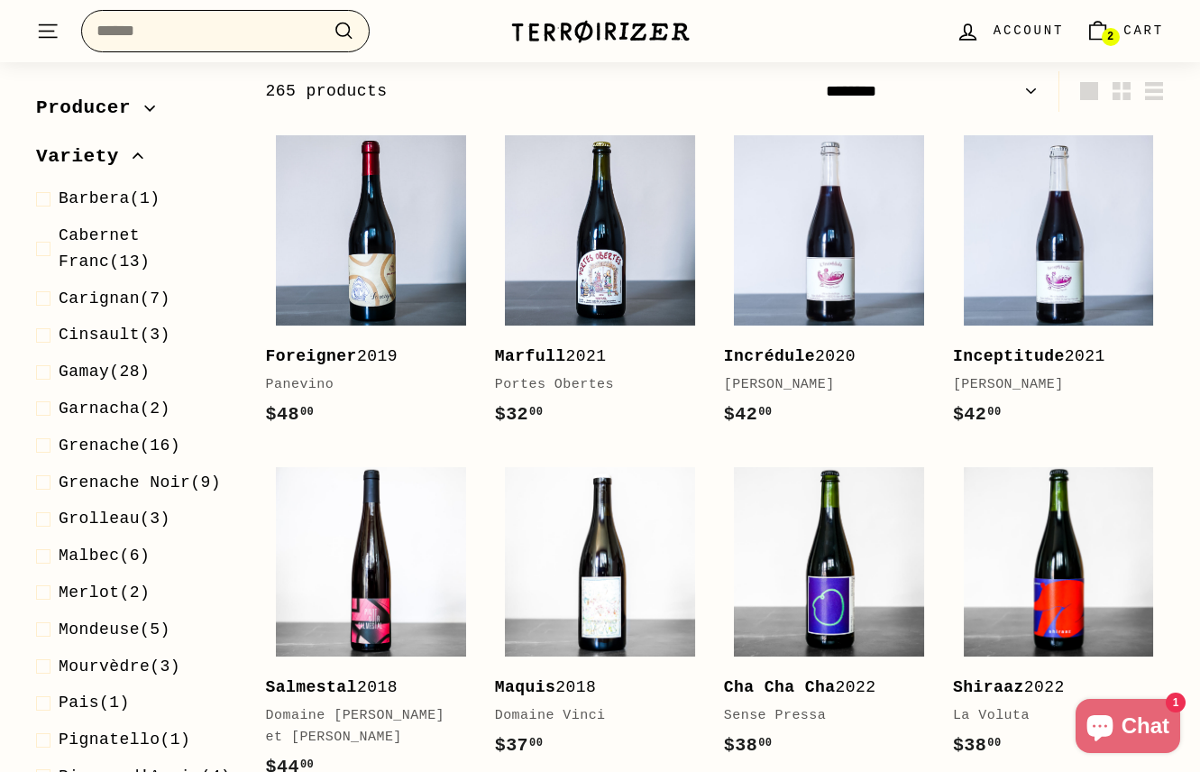
click at [159, 21] on input "Search" at bounding box center [225, 31] width 289 height 42
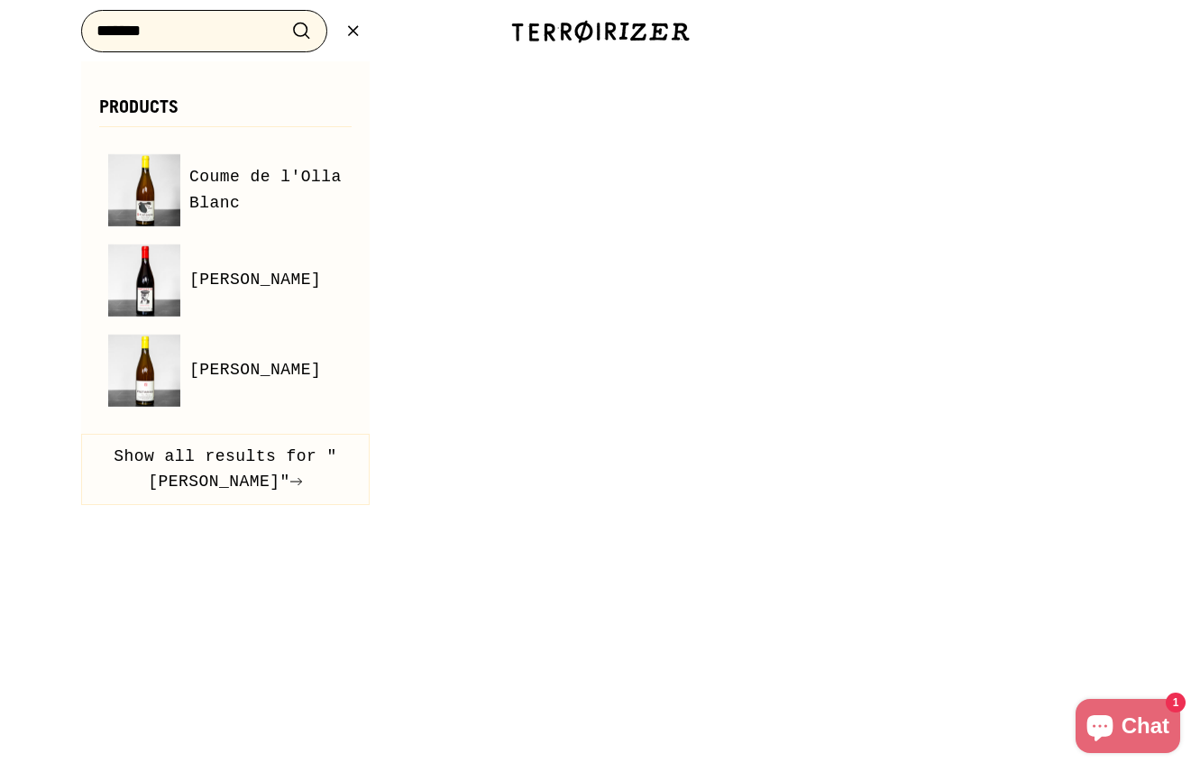
type input "*******"
click at [285, 17] on button ".cls-1{fill:none;stroke:#000;stroke-miterlimit:10;stroke-width:2px} Search" at bounding box center [301, 31] width 33 height 28
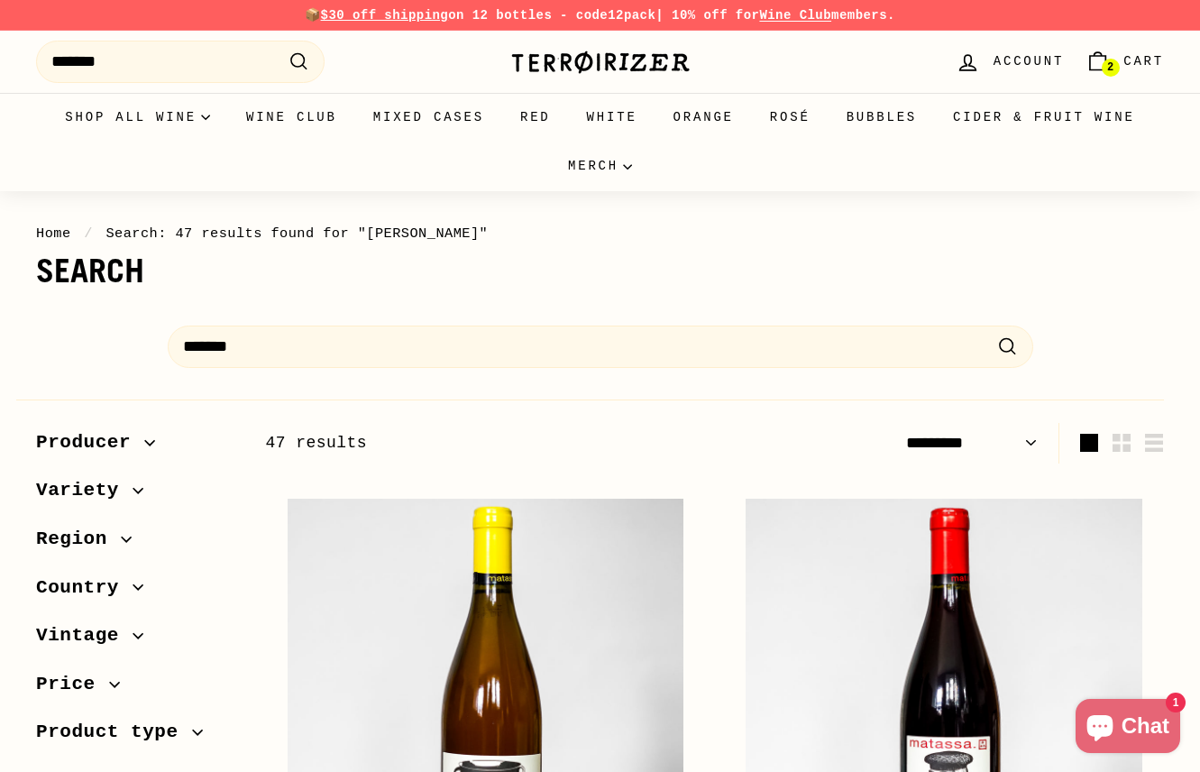
select select "*********"
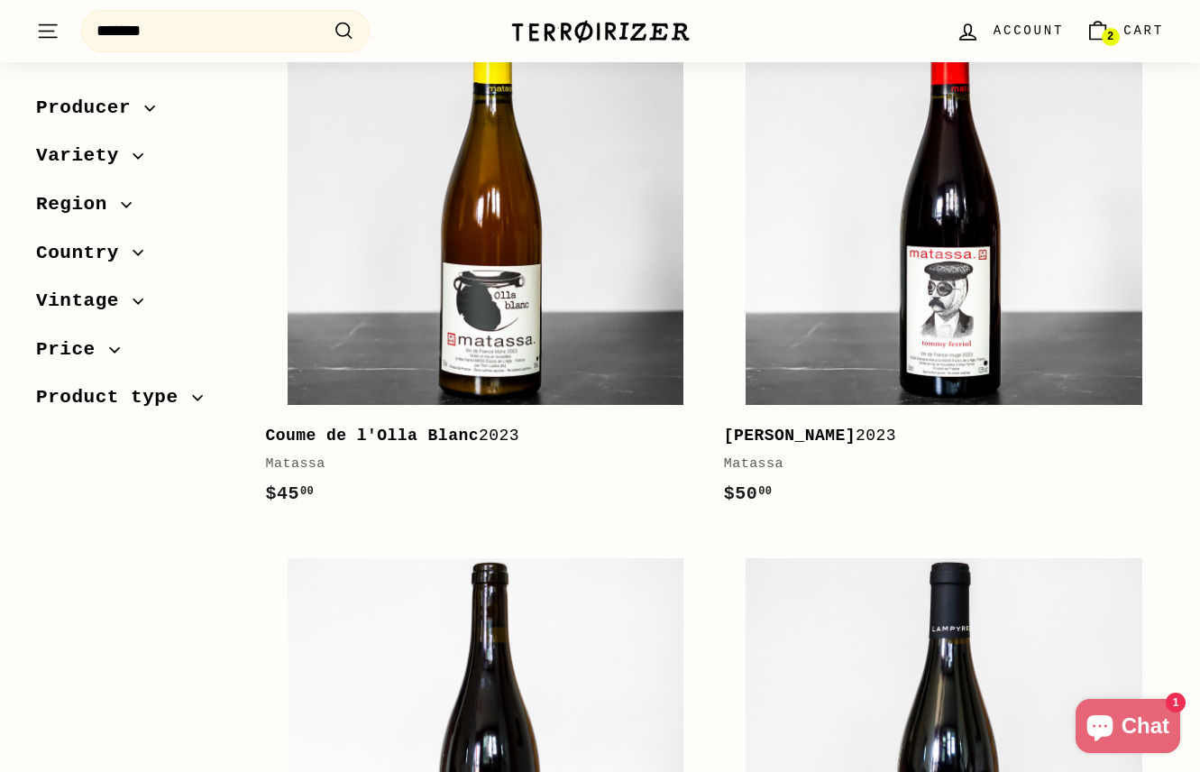
scroll to position [391, 0]
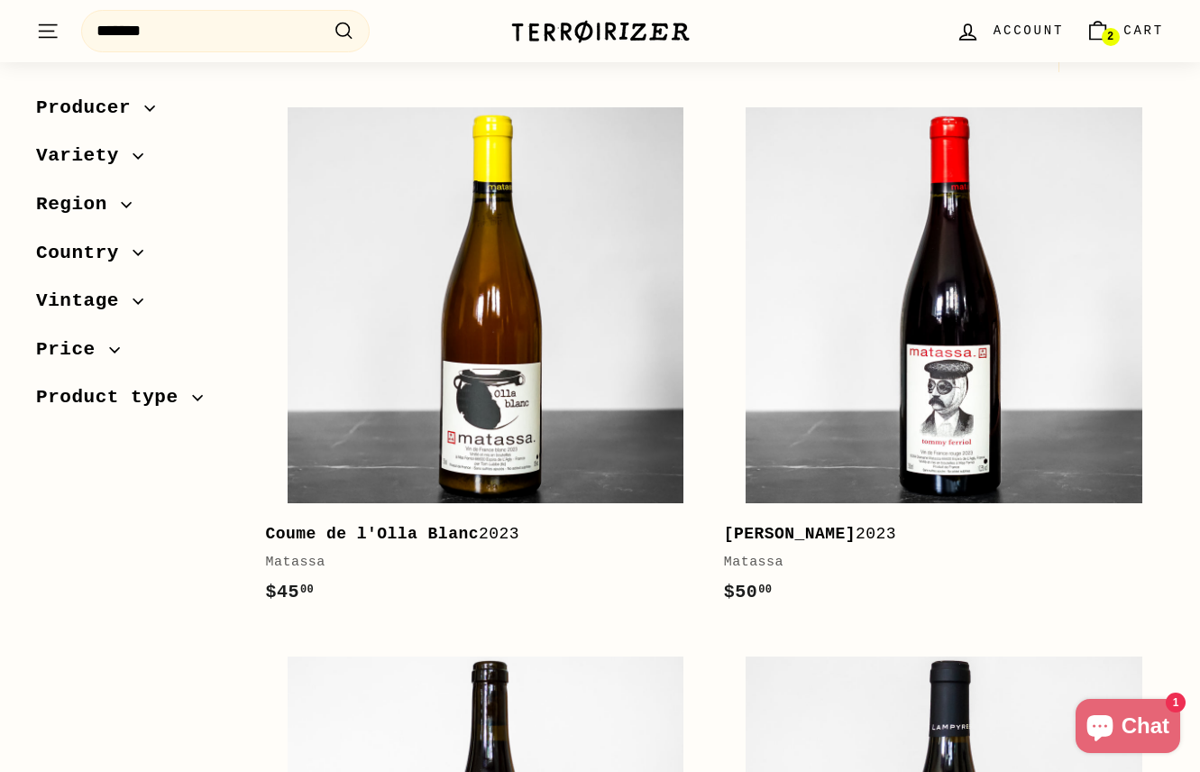
click at [1133, 30] on span "Cart" at bounding box center [1144, 31] width 41 height 20
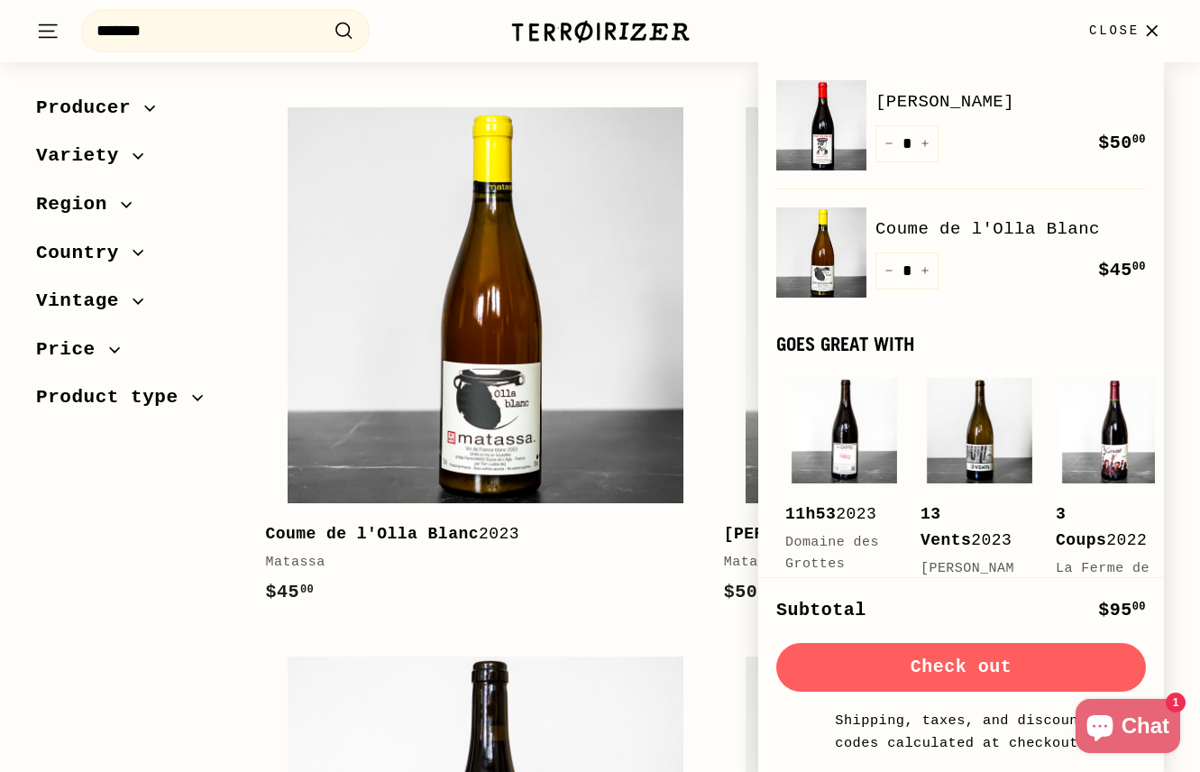
click at [979, 661] on button "Check out" at bounding box center [962, 667] width 370 height 49
